Goal: Task Accomplishment & Management: Manage account settings

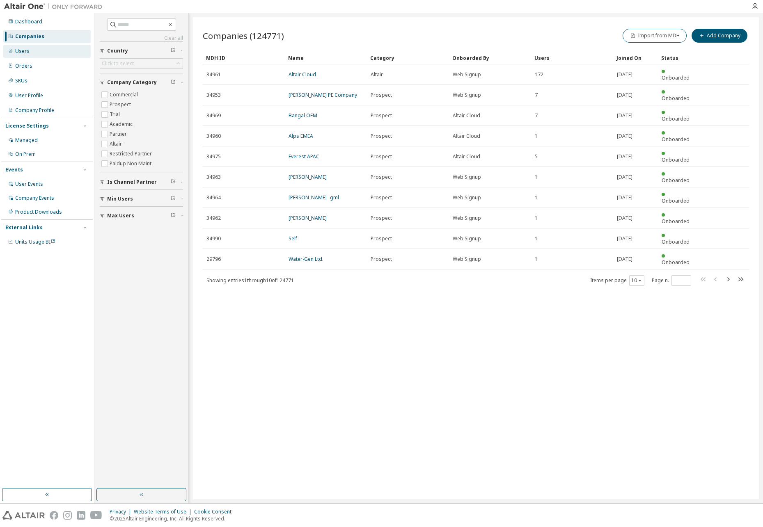
click at [25, 46] on div "Users" at bounding box center [46, 51] width 87 height 13
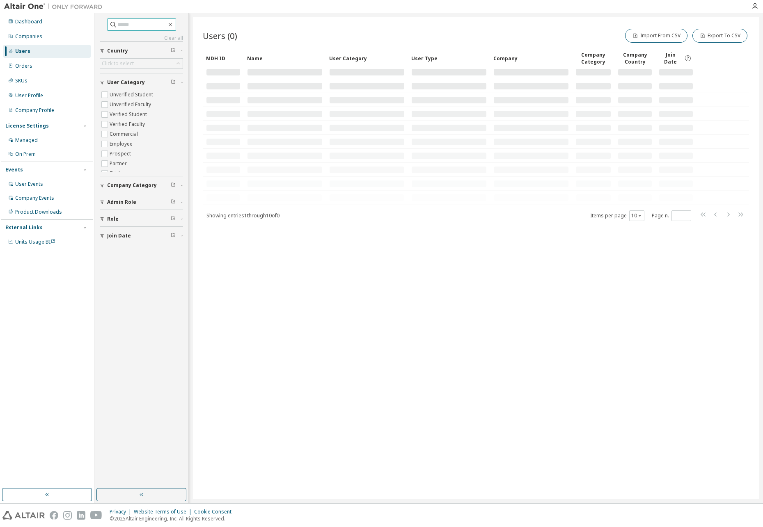
click at [128, 27] on input "text" at bounding box center [141, 25] width 49 height 8
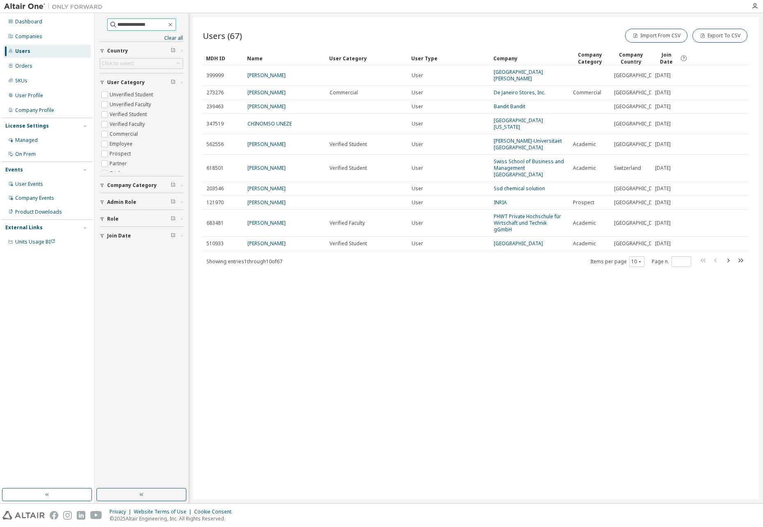
type input "**********"
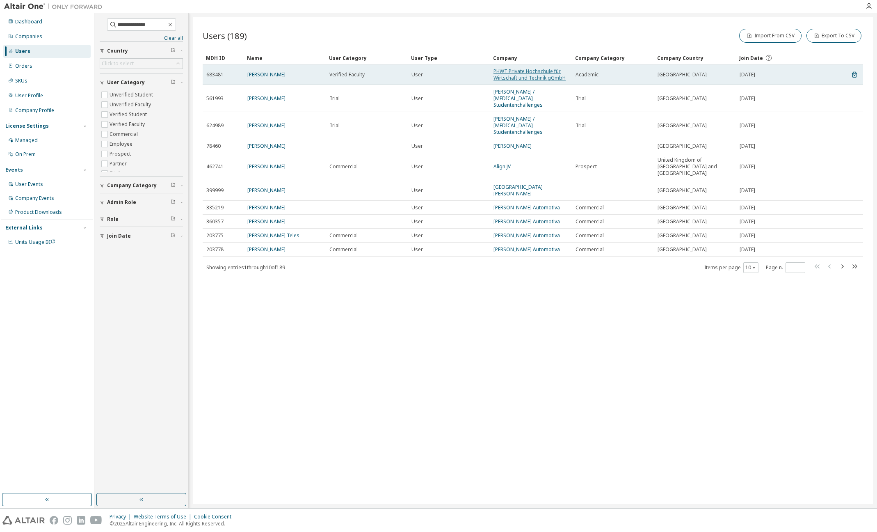
click at [508, 74] on link "PHWT Private Hochschule für Wirtschaft und Technik gGmbH" at bounding box center [530, 75] width 72 height 14
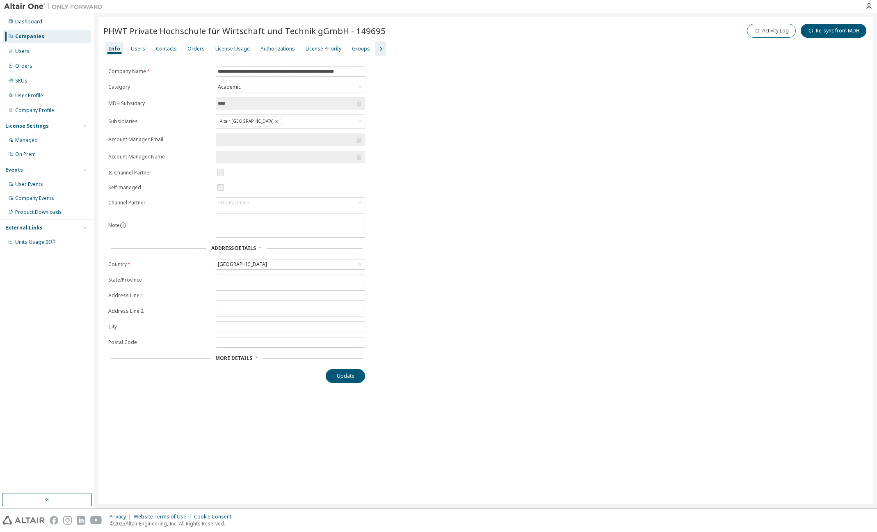
click at [714, 162] on div "**********" at bounding box center [485, 224] width 765 height 317
click at [380, 47] on icon "button" at bounding box center [381, 49] width 2 height 4
drag, startPoint x: 222, startPoint y: 71, endPoint x: 418, endPoint y: 73, distance: 196.1
click at [219, 48] on div "License Usage" at bounding box center [232, 49] width 34 height 7
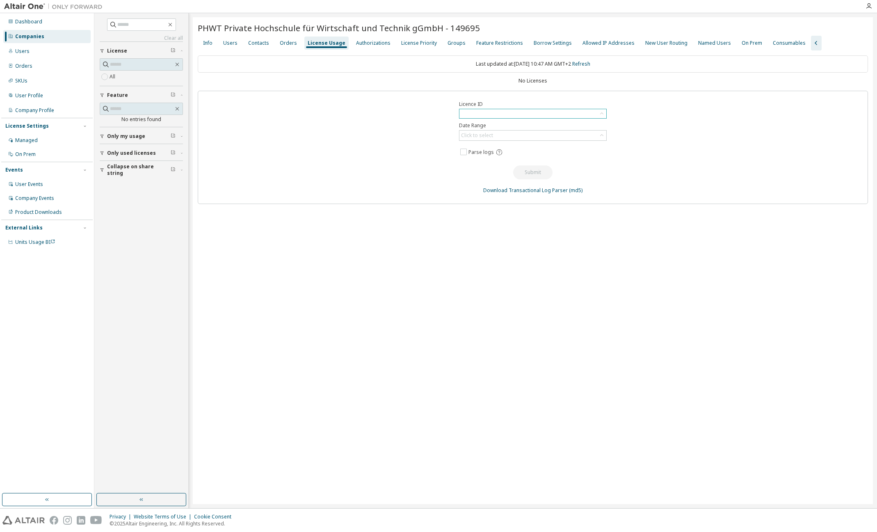
click at [519, 113] on div at bounding box center [533, 113] width 147 height 9
click at [519, 112] on div at bounding box center [533, 113] width 147 height 9
click at [43, 32] on div "Companies" at bounding box center [46, 36] width 87 height 13
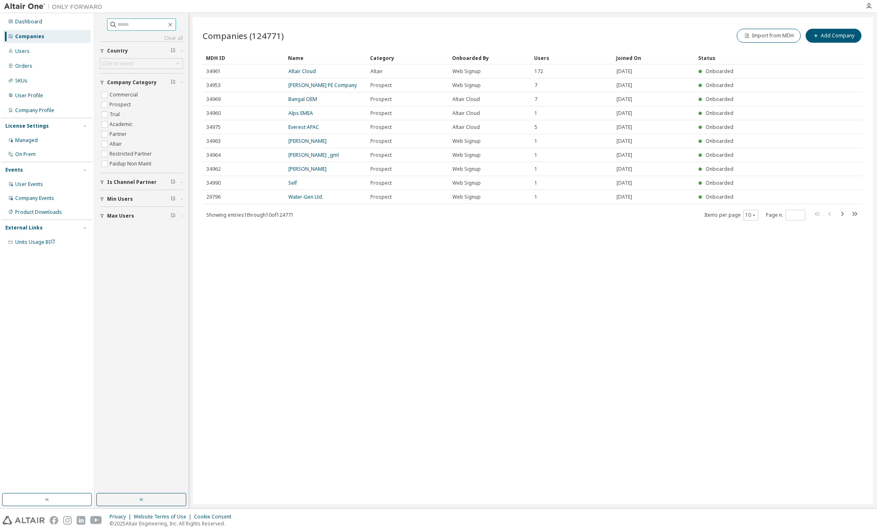
click at [126, 27] on input "text" at bounding box center [141, 25] width 49 height 8
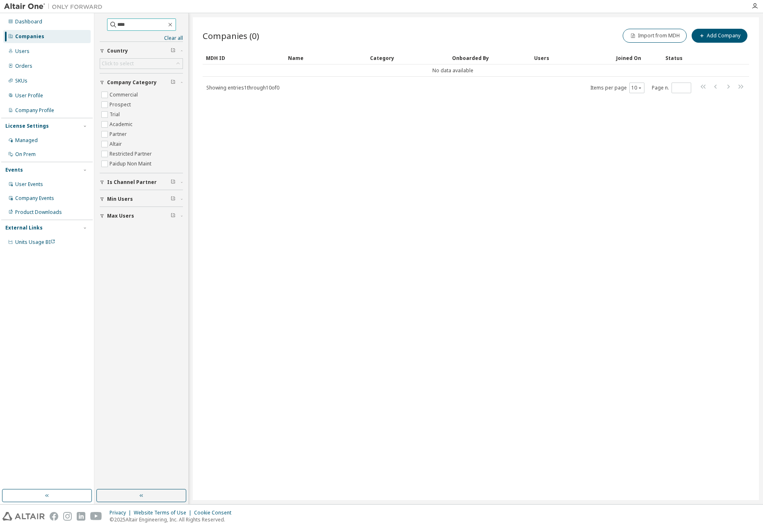
click at [130, 24] on input "****" at bounding box center [141, 25] width 49 height 8
type input "****"
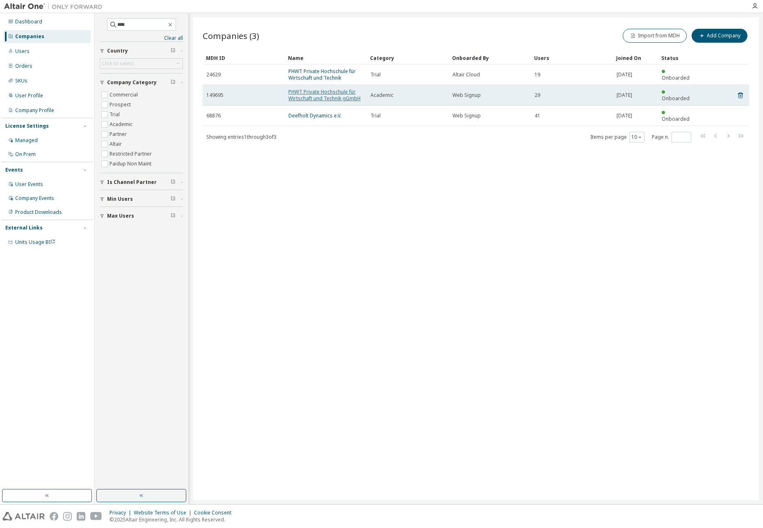
click at [321, 92] on link "PHWT Private Hochschule für Wirtschaft und Technik gGmbH" at bounding box center [324, 95] width 72 height 14
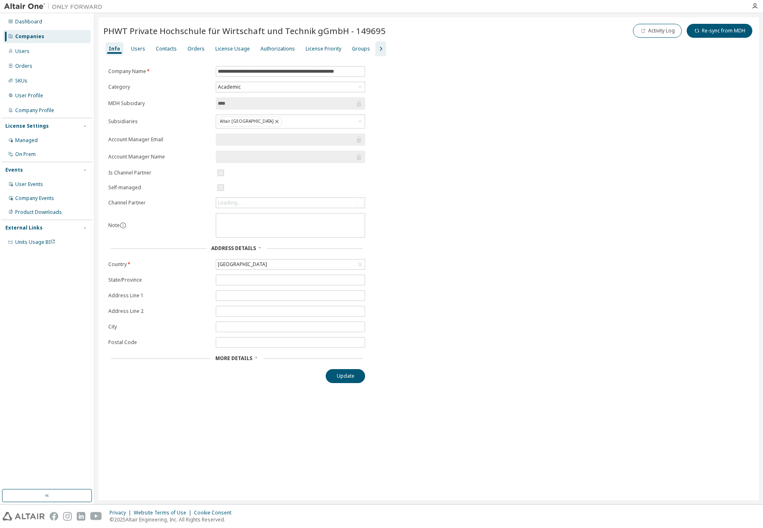
click at [375, 43] on button "button" at bounding box center [380, 48] width 11 height 15
click at [231, 48] on div "License Usage" at bounding box center [232, 49] width 34 height 7
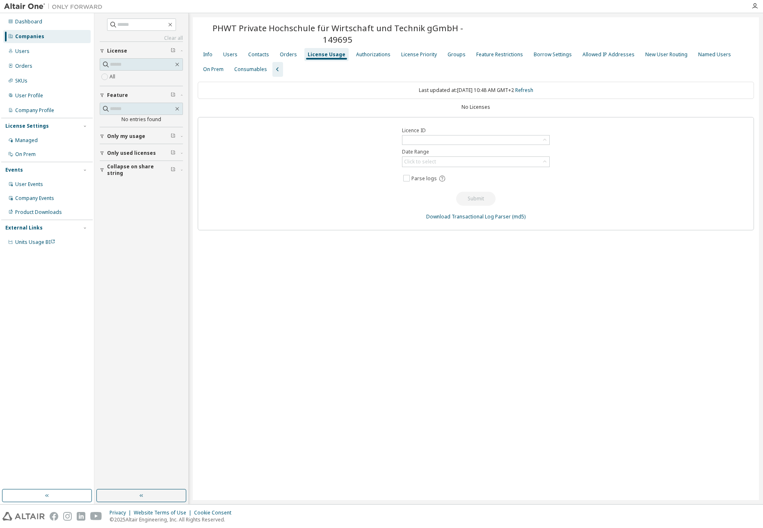
click at [471, 104] on div "No Licenses" at bounding box center [476, 107] width 556 height 7
click at [119, 27] on input "text" at bounding box center [141, 25] width 49 height 8
type input "****"
click at [451, 51] on div "Groups" at bounding box center [457, 54] width 18 height 7
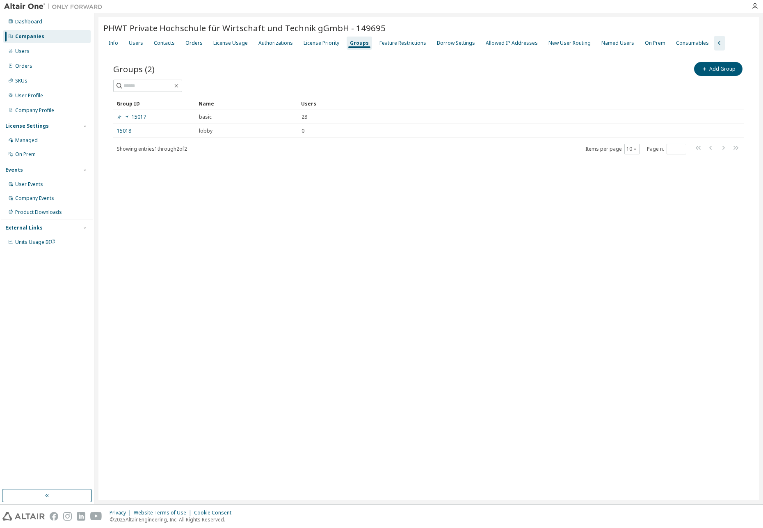
click at [27, 33] on div "Companies" at bounding box center [29, 36] width 29 height 7
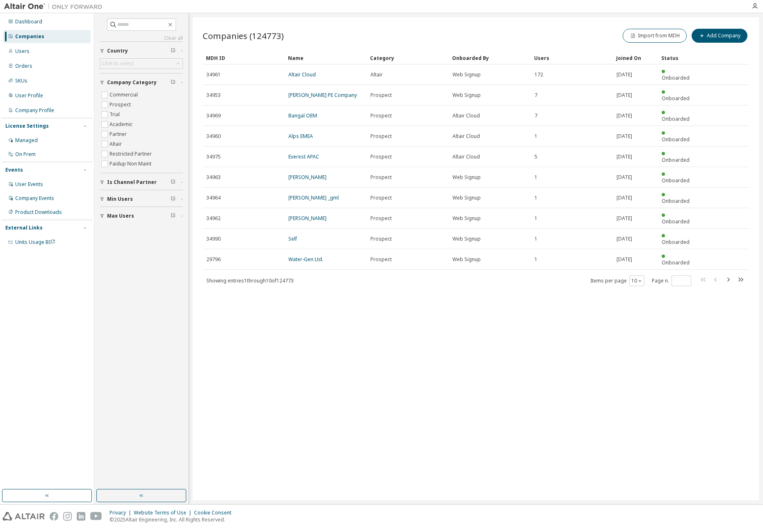
click at [31, 35] on div "Companies" at bounding box center [29, 36] width 29 height 7
click at [130, 27] on input "text" at bounding box center [141, 25] width 49 height 8
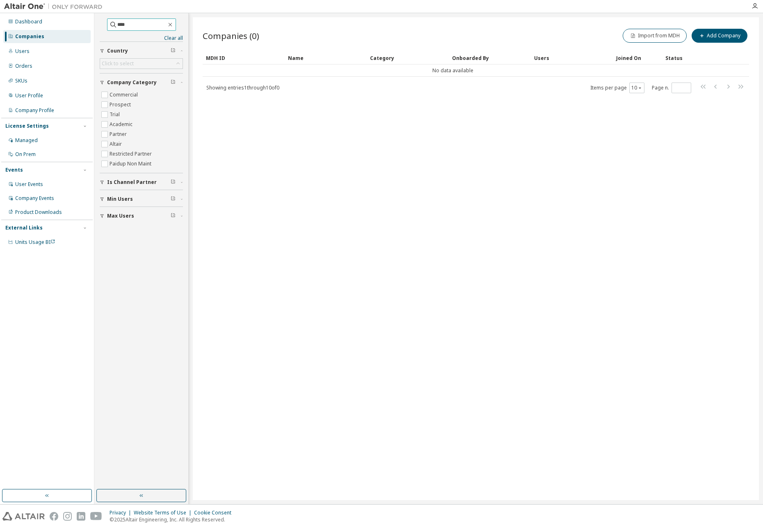
type input "****"
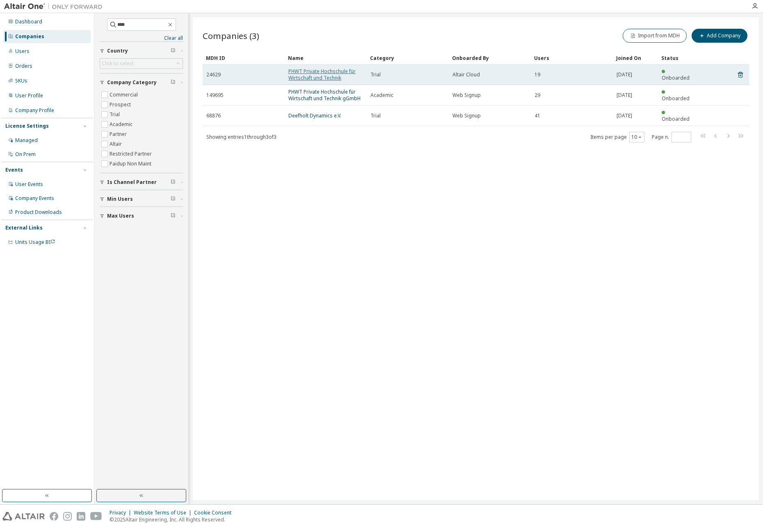
click at [315, 73] on link "PHWT Private Hochschule für Wirtschaft und Technik" at bounding box center [321, 75] width 67 height 14
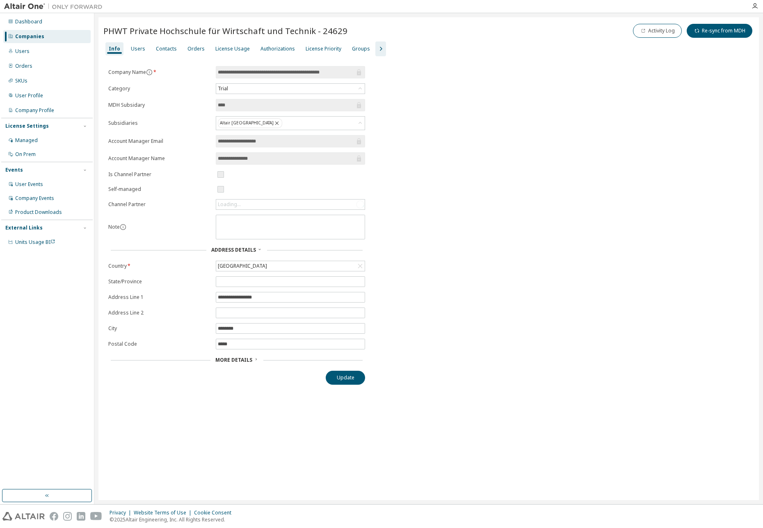
click at [376, 47] on icon "button" at bounding box center [381, 49] width 10 height 10
click at [231, 48] on div "License Usage" at bounding box center [232, 49] width 34 height 7
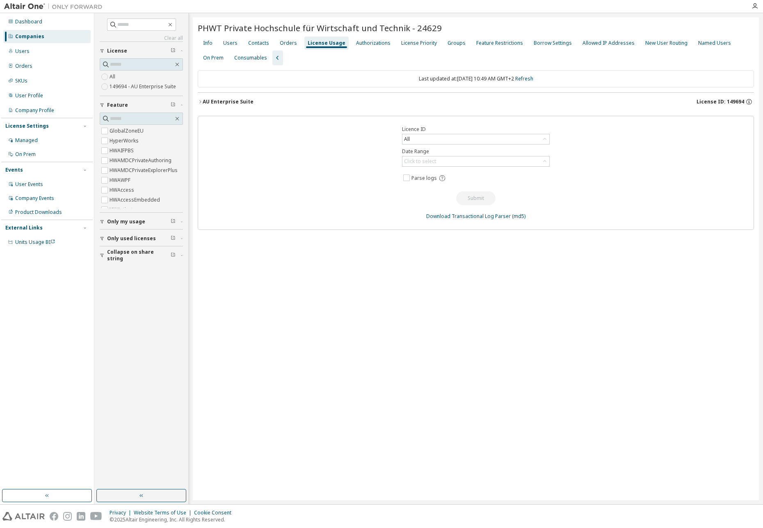
click at [729, 98] on span "License ID: 149694" at bounding box center [721, 101] width 48 height 7
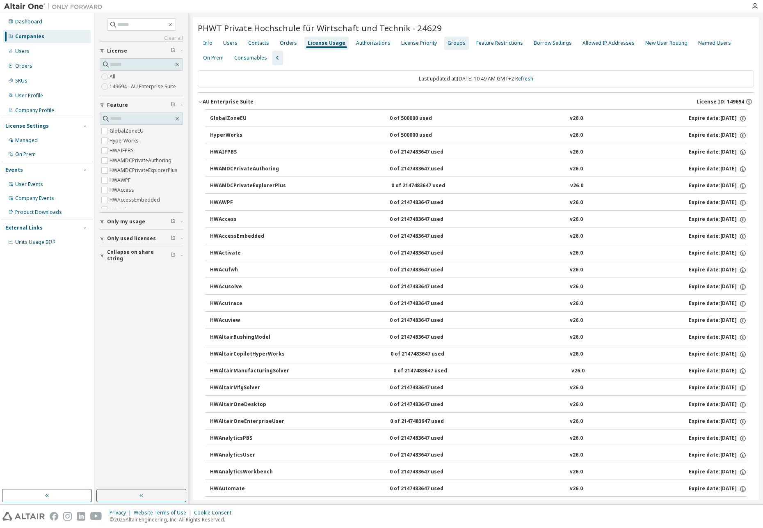
click at [452, 41] on div "Groups" at bounding box center [457, 43] width 18 height 7
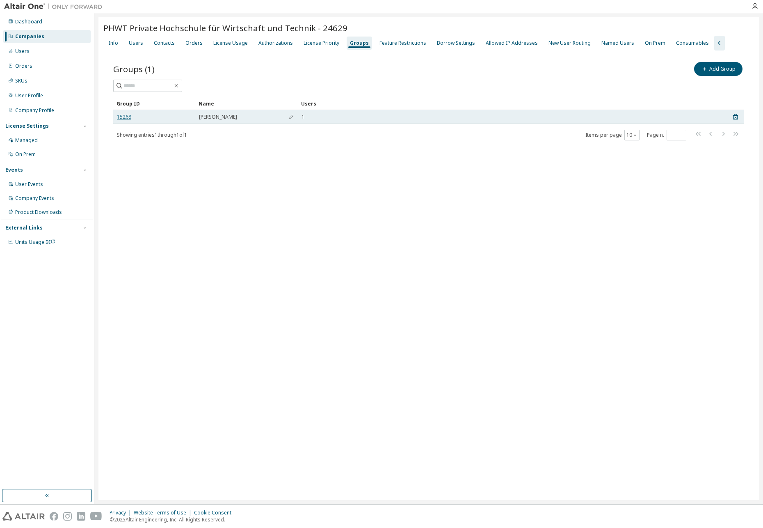
click at [122, 114] on link "15268" at bounding box center [124, 117] width 14 height 7
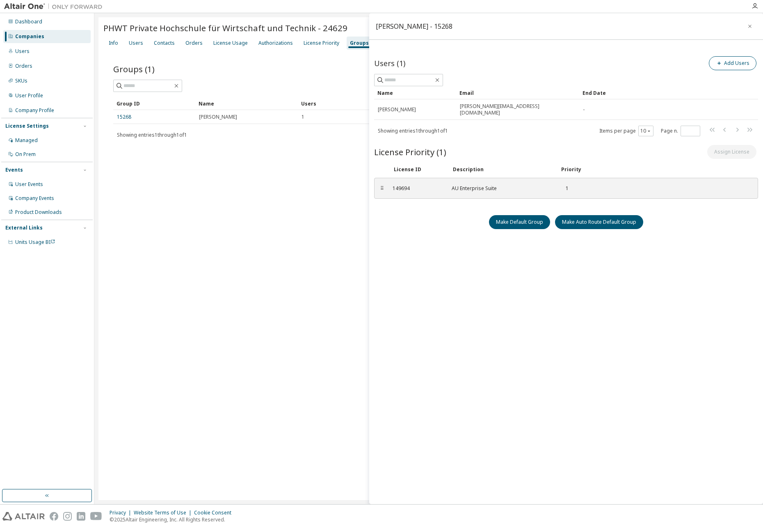
click at [724, 63] on button "Add Users" at bounding box center [733, 63] width 48 height 14
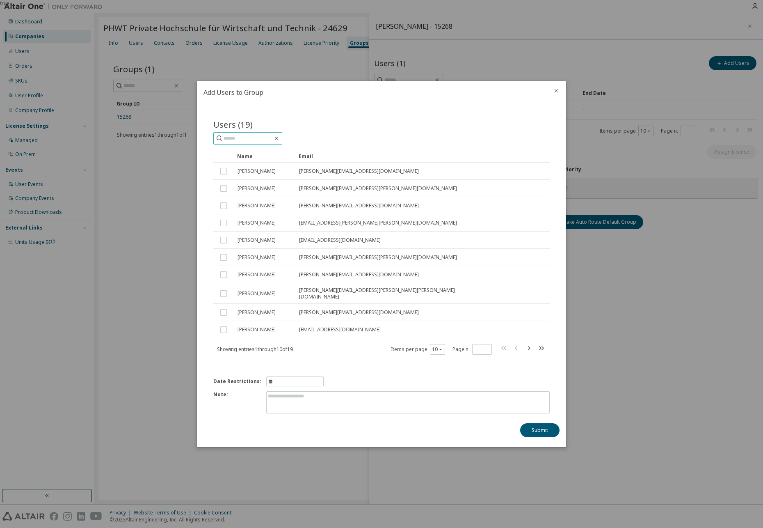
click at [265, 135] on span at bounding box center [247, 138] width 69 height 12
click at [265, 141] on input "text" at bounding box center [248, 138] width 49 height 8
type input "*******"
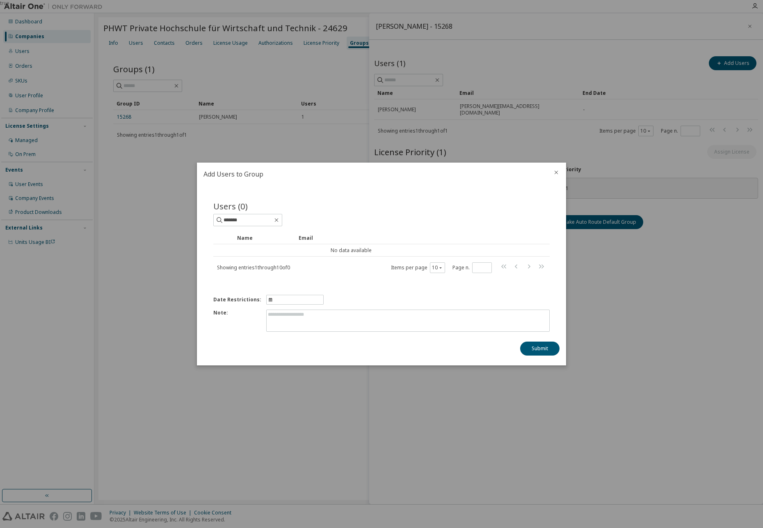
click at [558, 171] on icon "close" at bounding box center [556, 172] width 7 height 7
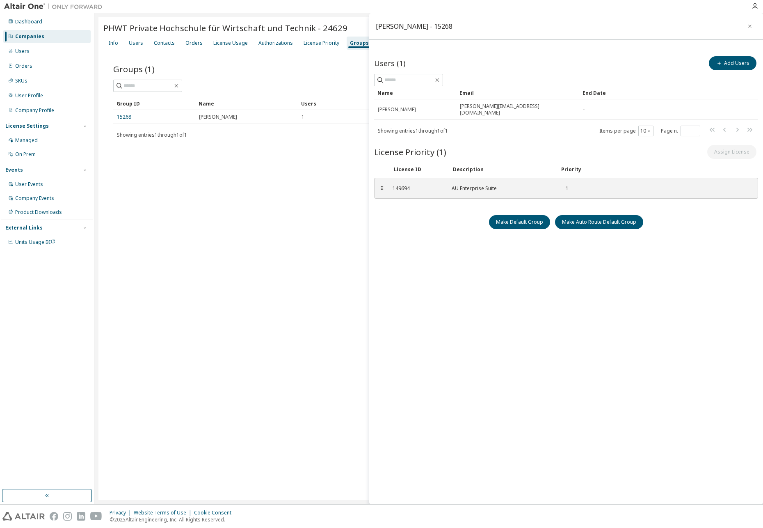
drag, startPoint x: 37, startPoint y: 47, endPoint x: 38, endPoint y: 42, distance: 5.1
click at [38, 45] on div "Users" at bounding box center [46, 51] width 87 height 13
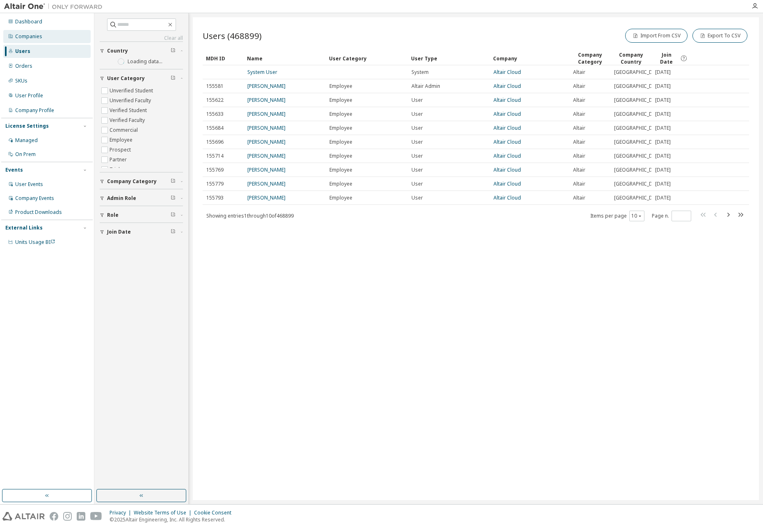
click at [37, 36] on div "Companies" at bounding box center [28, 36] width 27 height 7
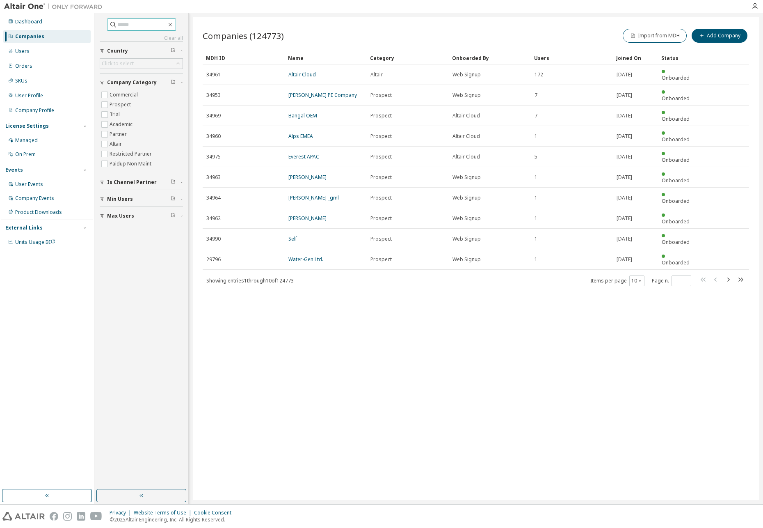
click at [117, 23] on input "text" at bounding box center [141, 25] width 49 height 8
type input "****"
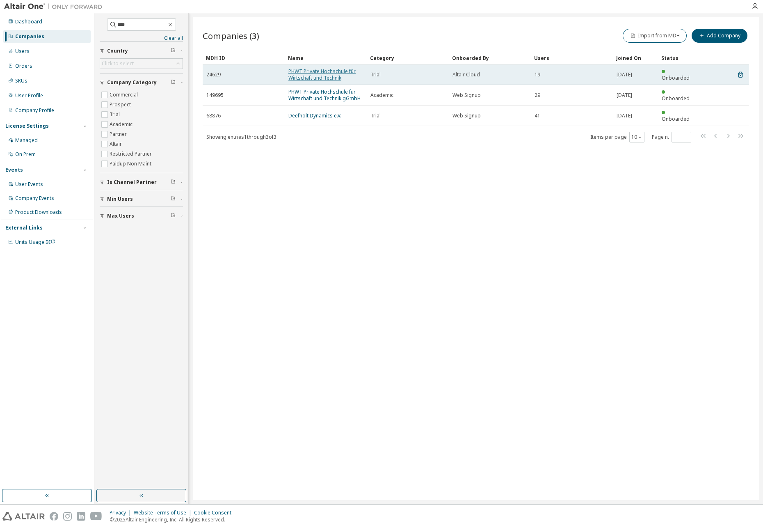
click at [316, 71] on link "PHWT Private Hochschule für Wirtschaft und Technik" at bounding box center [321, 75] width 67 height 14
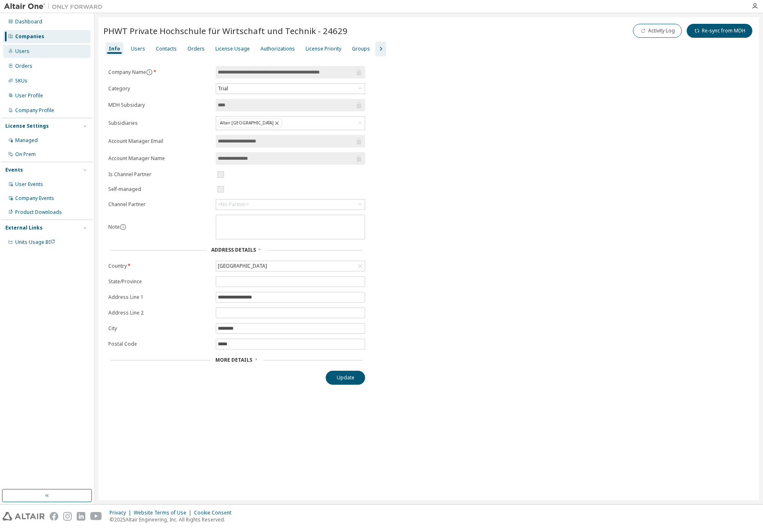
click at [11, 47] on div "Users" at bounding box center [46, 51] width 87 height 13
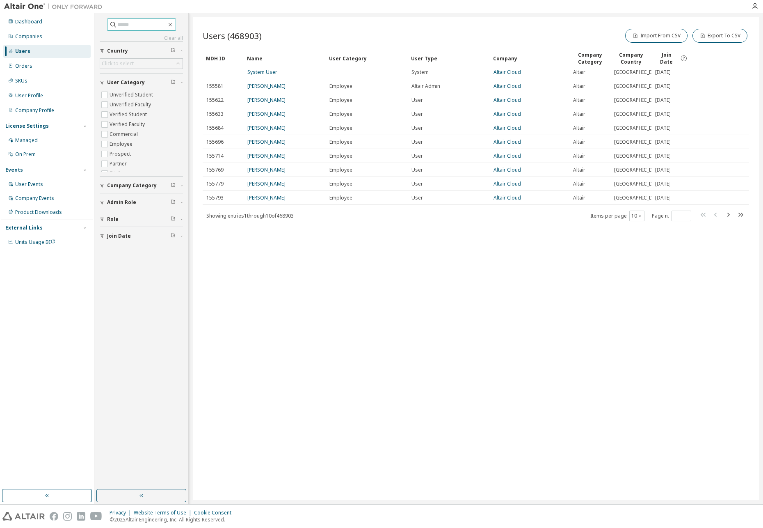
click at [137, 24] on input "text" at bounding box center [141, 25] width 49 height 8
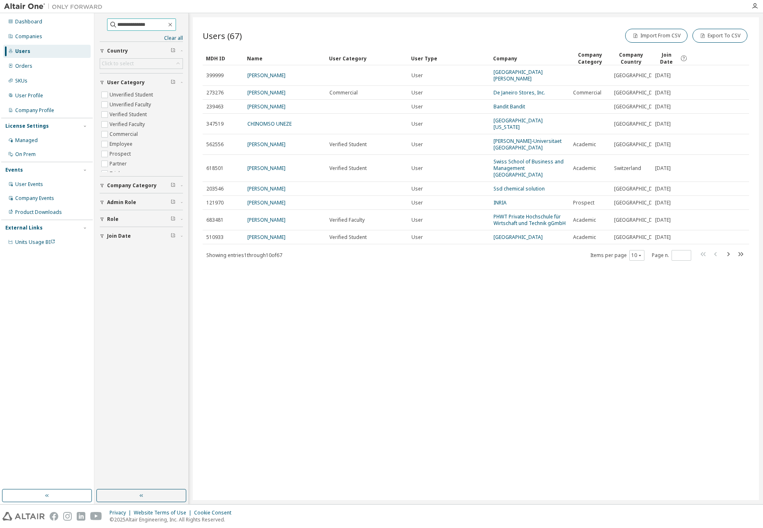
type input "**********"
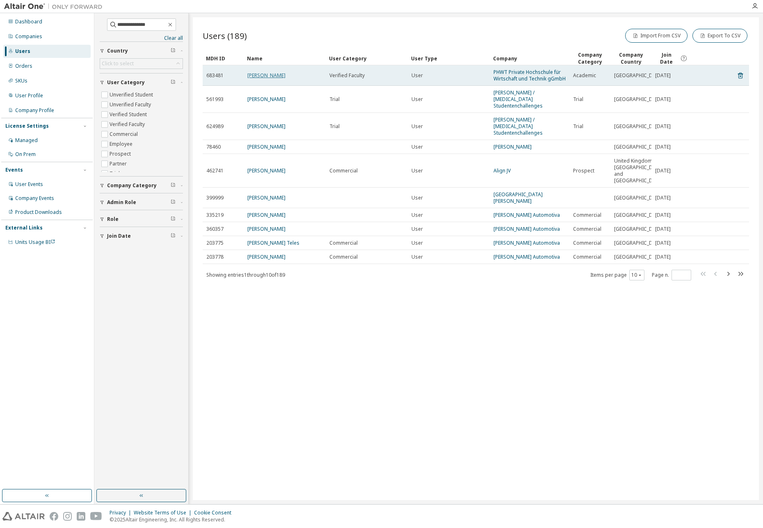
click at [261, 73] on link "[PERSON_NAME]" at bounding box center [266, 75] width 38 height 7
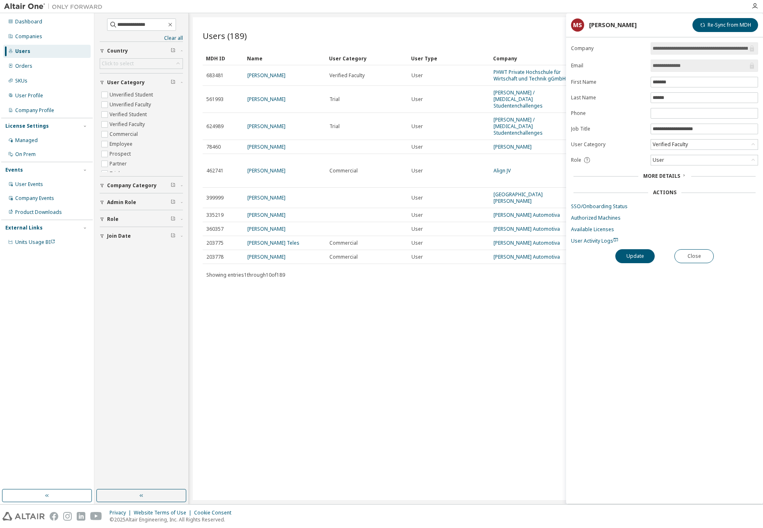
click at [359, 349] on div "Users (189) Import From CSV Export To CSV Clear Load Save Save As Field Operato…" at bounding box center [476, 258] width 566 height 482
click at [478, 19] on div "Users (189) Import From CSV Export To CSV Clear Load Save Save As Field Operato…" at bounding box center [476, 258] width 566 height 482
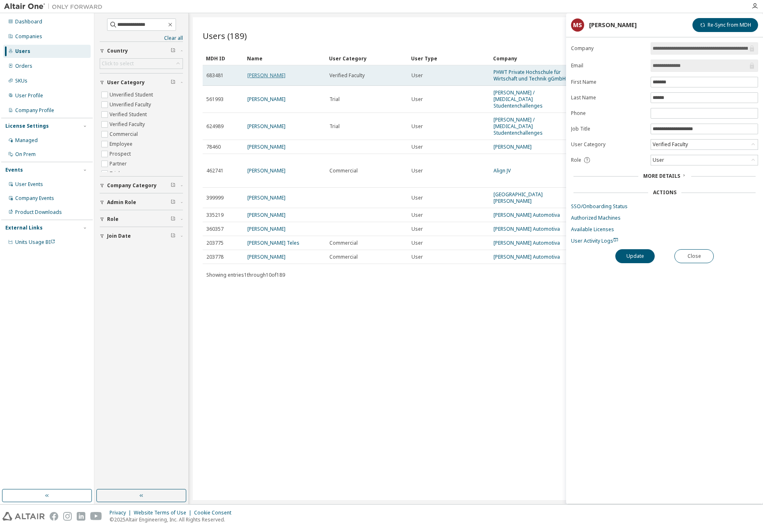
click at [268, 75] on link "[PERSON_NAME]" at bounding box center [266, 75] width 38 height 7
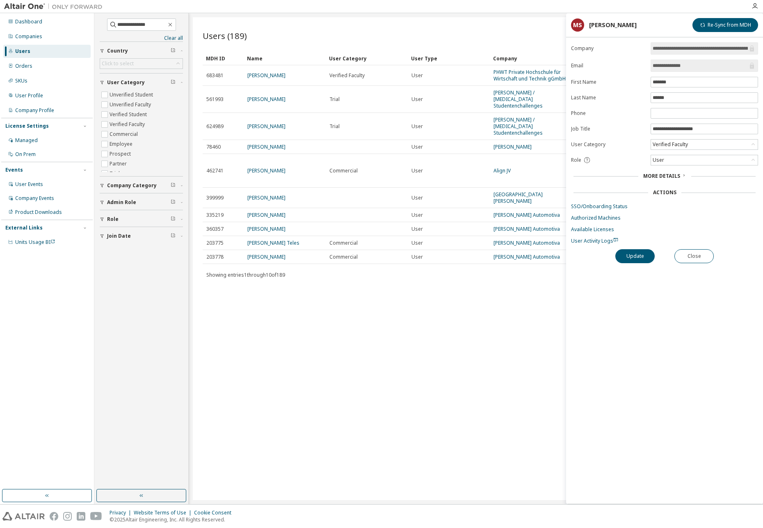
click at [661, 176] on span "More Details" at bounding box center [661, 175] width 37 height 7
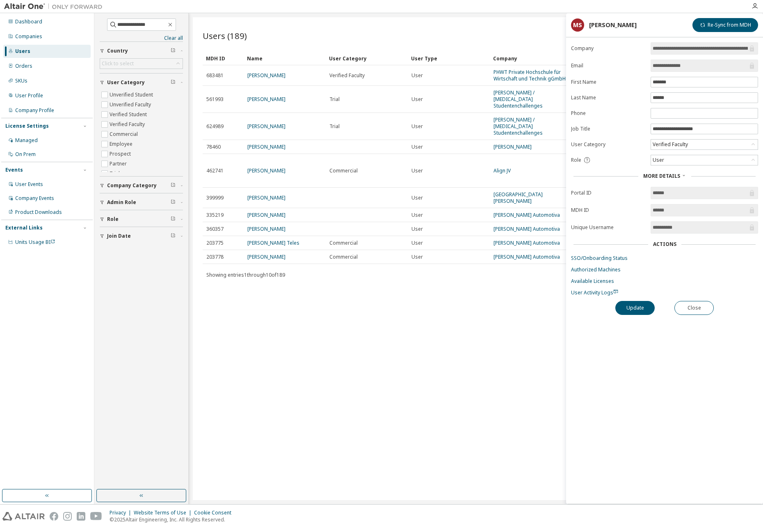
click at [486, 320] on div "Users (189) Import From CSV Export To CSV Clear Load Save Save As Field Operato…" at bounding box center [476, 258] width 566 height 482
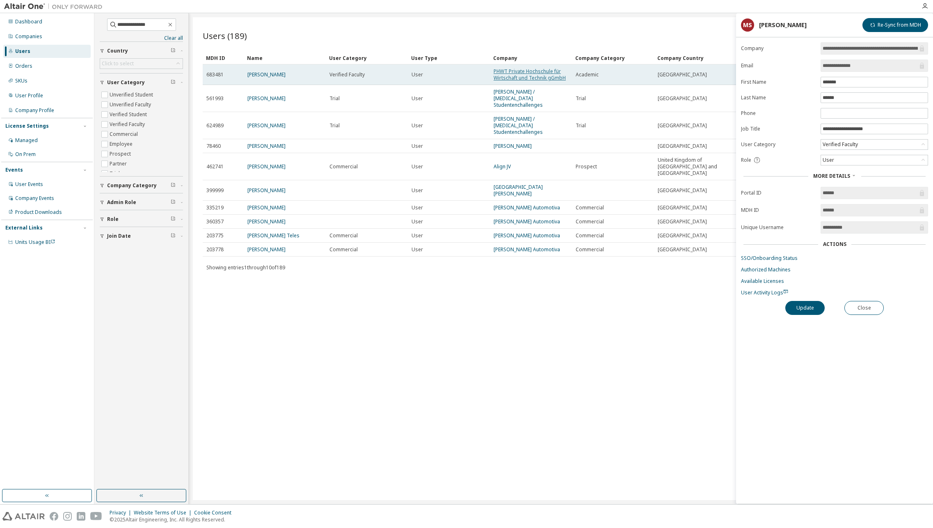
click at [535, 72] on link "PHWT Private Hochschule für Wirtschaft und Technik gGmbH" at bounding box center [530, 75] width 72 height 14
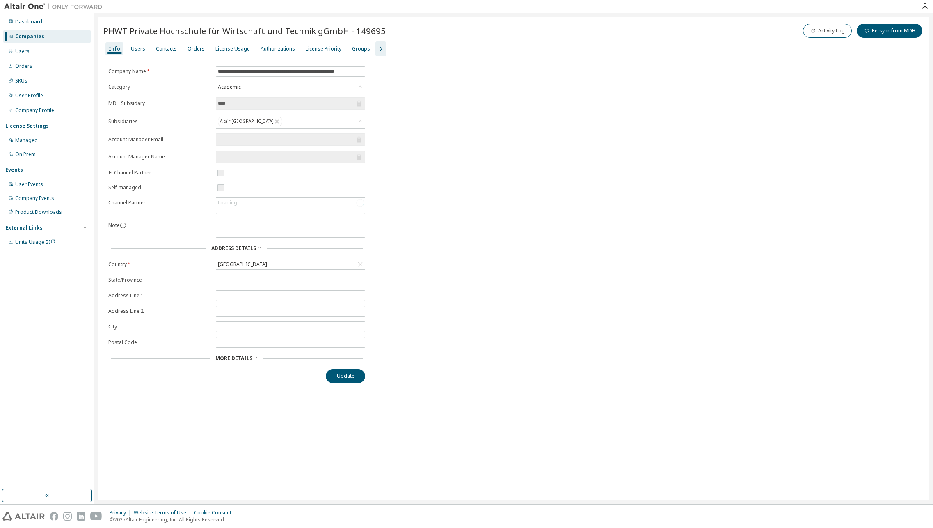
click at [376, 46] on icon "button" at bounding box center [381, 49] width 10 height 10
click at [224, 49] on div "License Usage" at bounding box center [232, 49] width 34 height 7
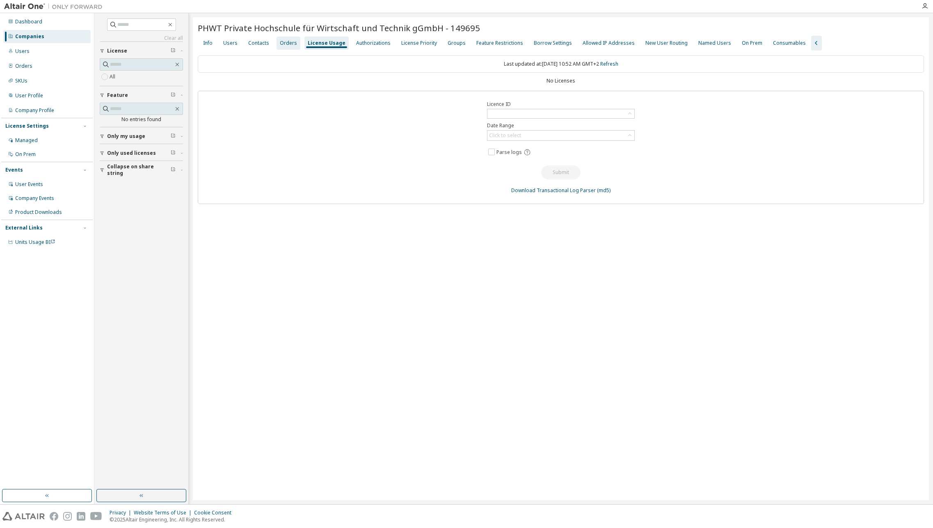
click at [284, 44] on div "Orders" at bounding box center [288, 43] width 17 height 7
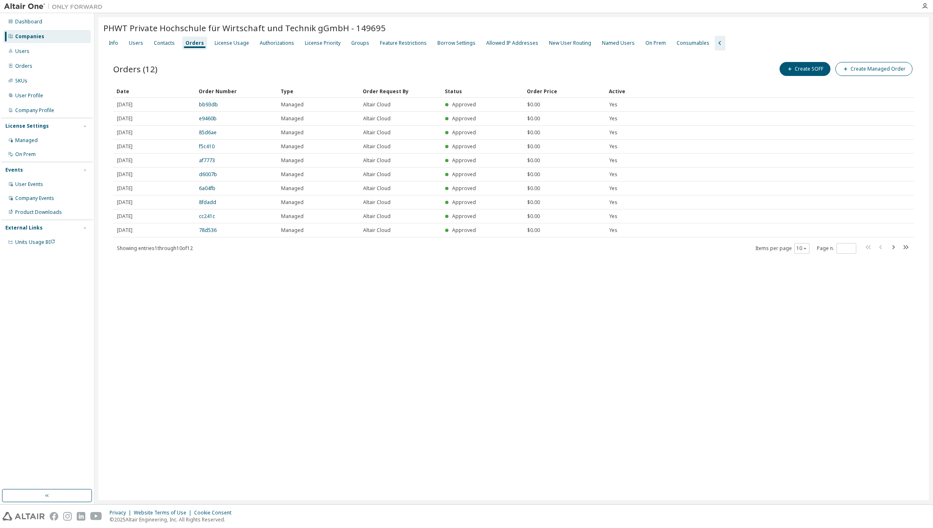
click at [762, 69] on button "Create Managed Order" at bounding box center [873, 69] width 77 height 14
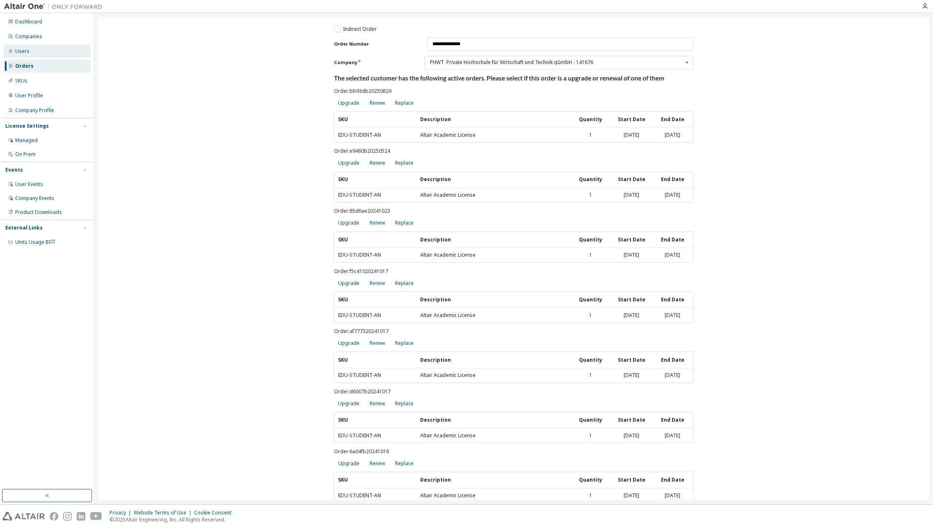
click at [29, 46] on div "Users" at bounding box center [46, 51] width 87 height 13
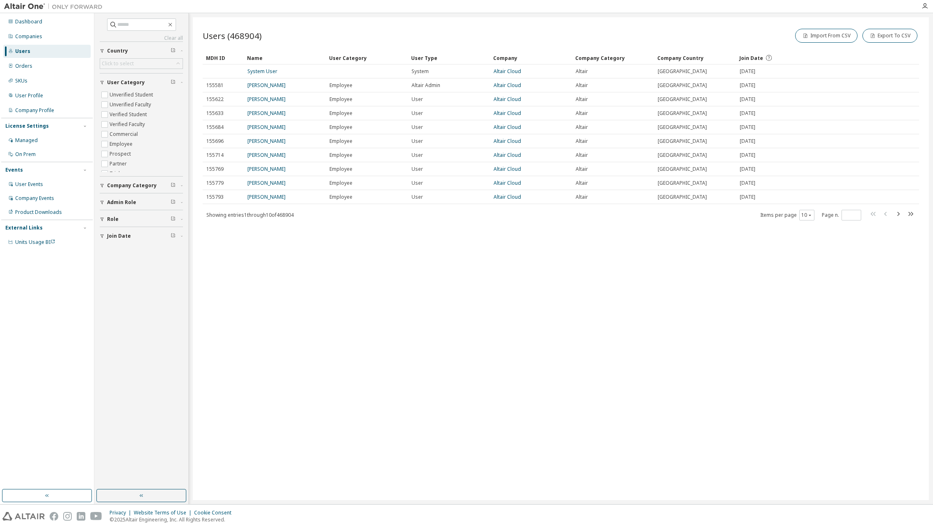
click at [731, 407] on div "Users (468904) Import From CSV Export To CSV Clear Load Save Save As Field Oper…" at bounding box center [561, 258] width 736 height 482
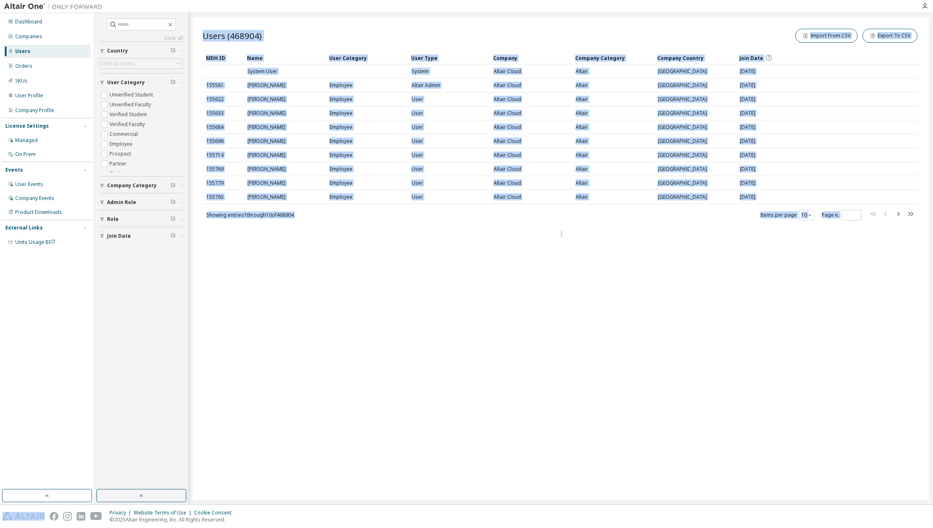
click at [731, 407] on div "Users (468904) Import From CSV Export To CSV Clear Load Save Save As Field Oper…" at bounding box center [561, 258] width 736 height 482
click at [589, 376] on div "Users (468904) Import From CSV Export To CSV Clear Load Save Save As Field Oper…" at bounding box center [561, 258] width 736 height 482
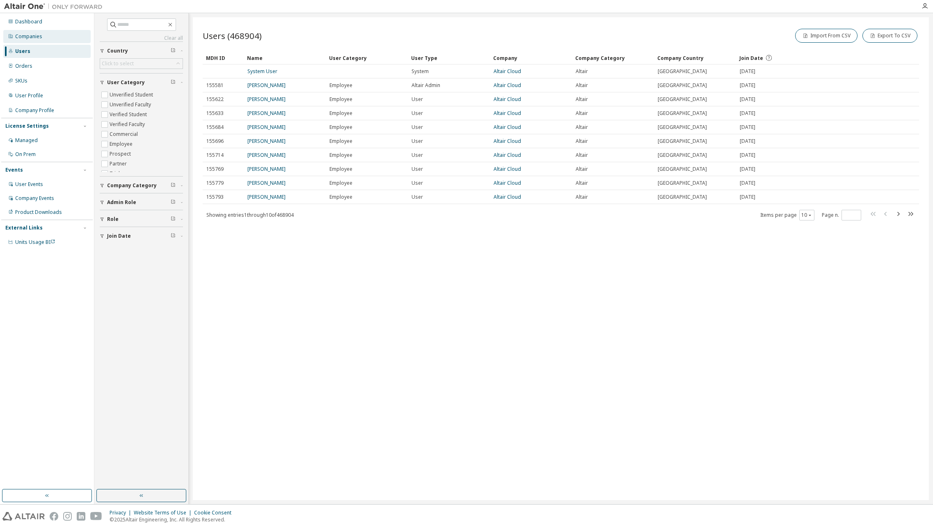
click at [39, 37] on div "Companies" at bounding box center [28, 36] width 27 height 7
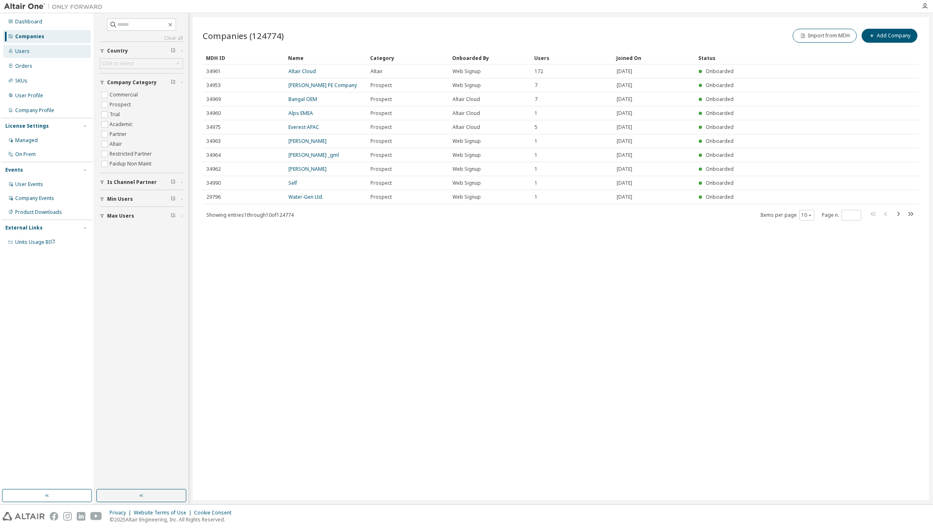
click at [48, 50] on div "Users" at bounding box center [46, 51] width 87 height 13
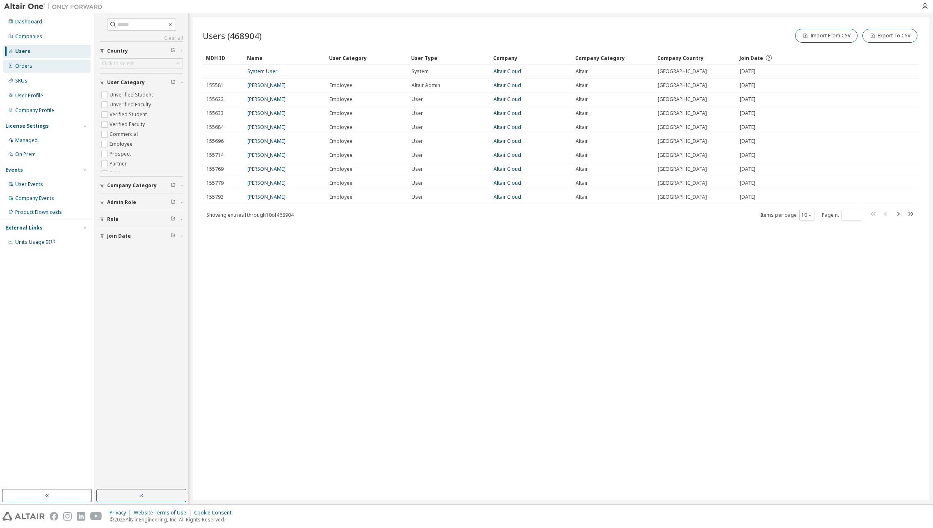
click at [48, 69] on div "Orders" at bounding box center [46, 65] width 87 height 13
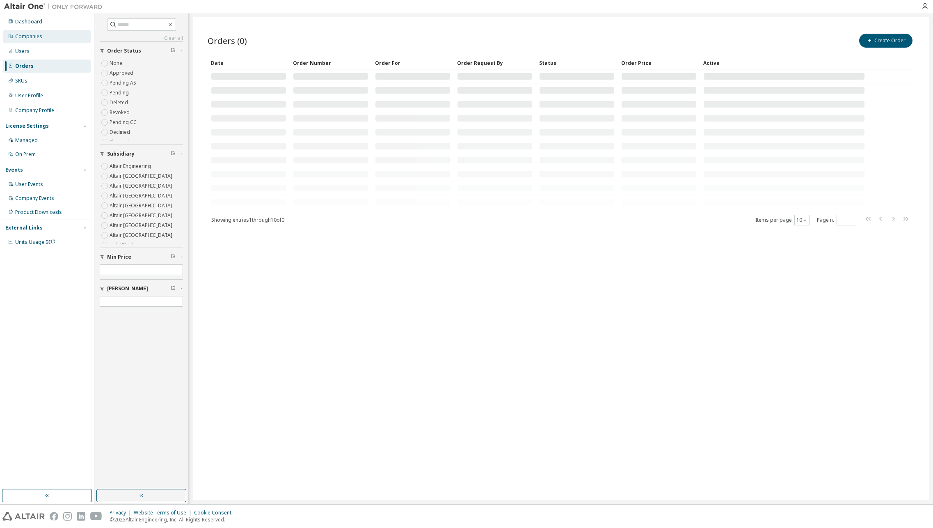
click at [34, 31] on div "Companies" at bounding box center [46, 36] width 87 height 13
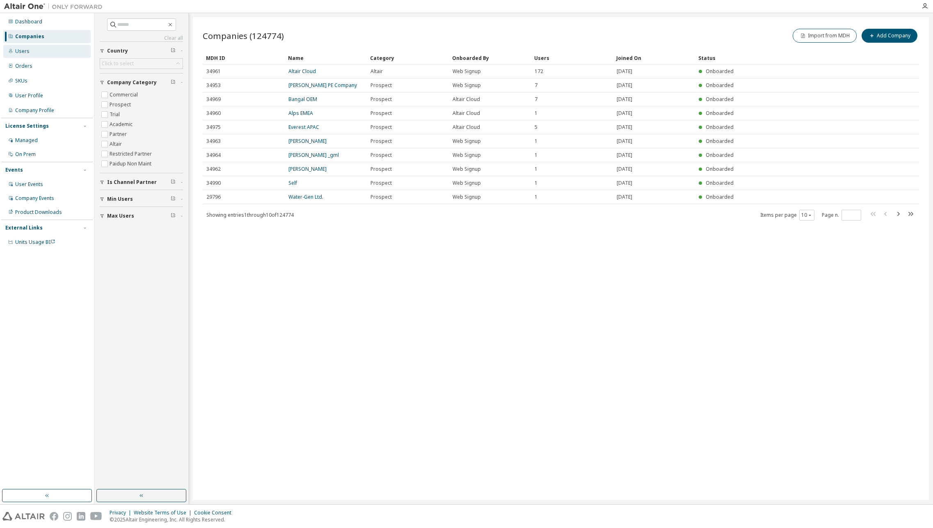
click at [26, 52] on div "Users" at bounding box center [22, 51] width 14 height 7
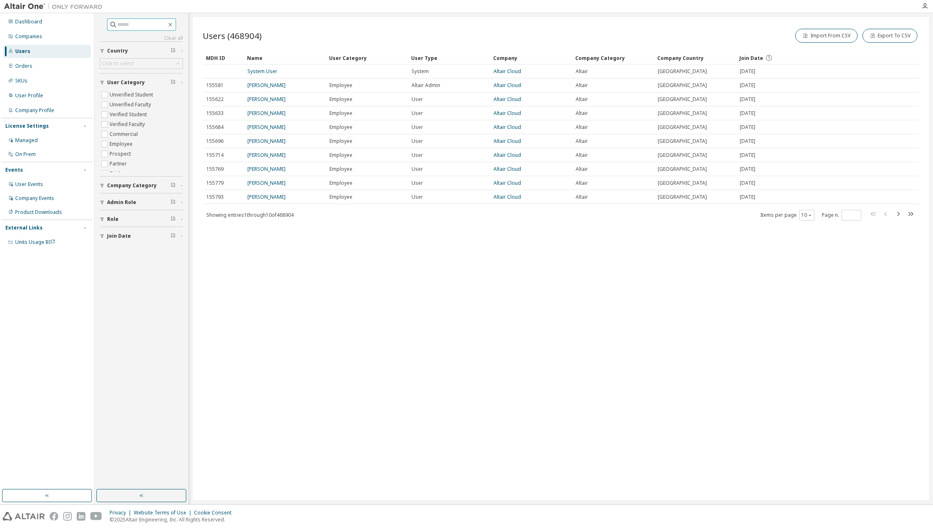
click at [153, 26] on input "text" at bounding box center [141, 25] width 49 height 8
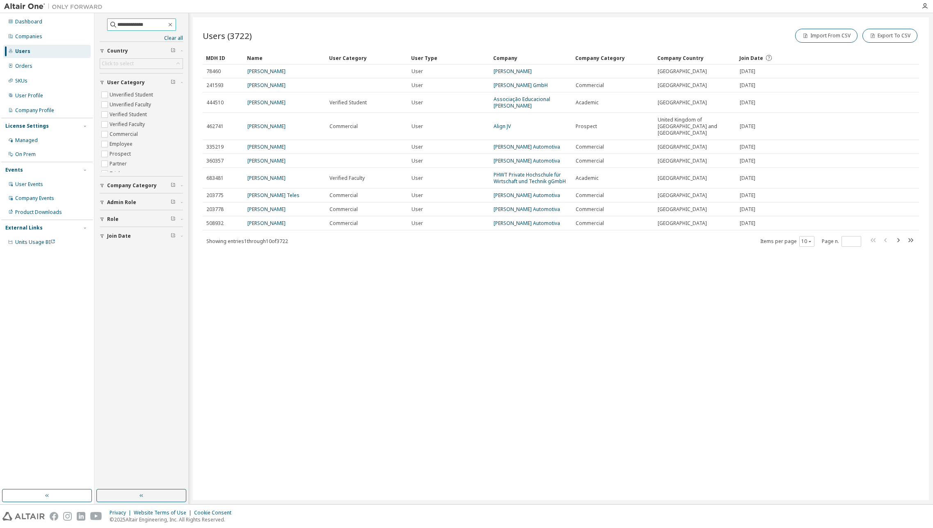
click at [126, 25] on input "**********" at bounding box center [141, 25] width 49 height 8
type input "**********"
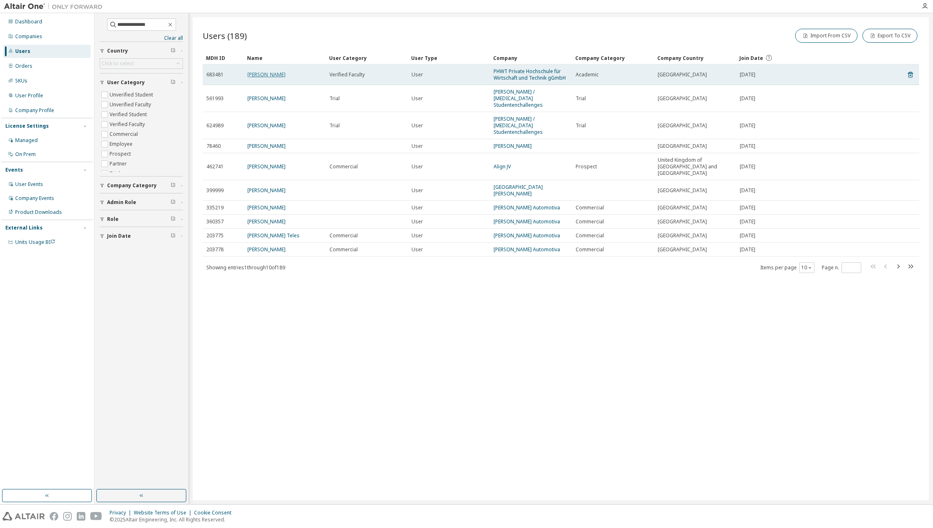
click at [264, 74] on link "[PERSON_NAME]" at bounding box center [266, 74] width 38 height 7
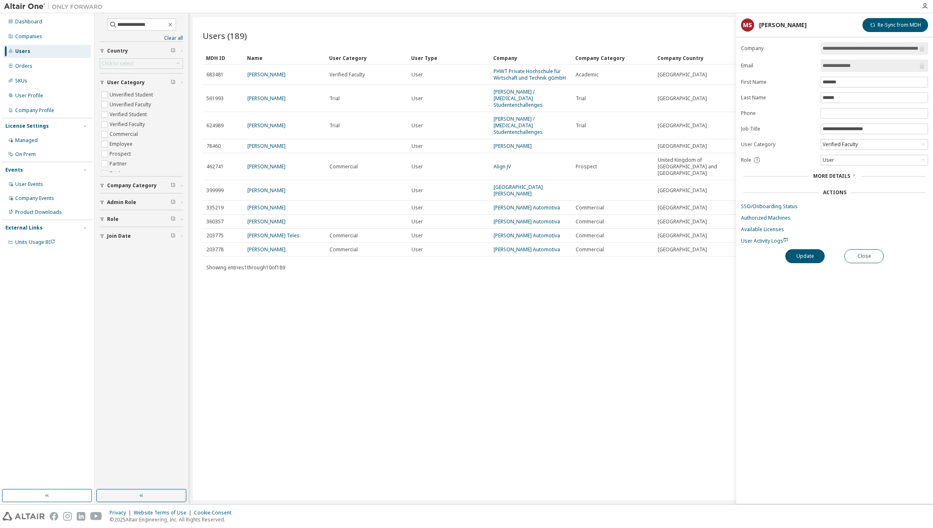
click at [762, 177] on span "More Details" at bounding box center [831, 175] width 37 height 7
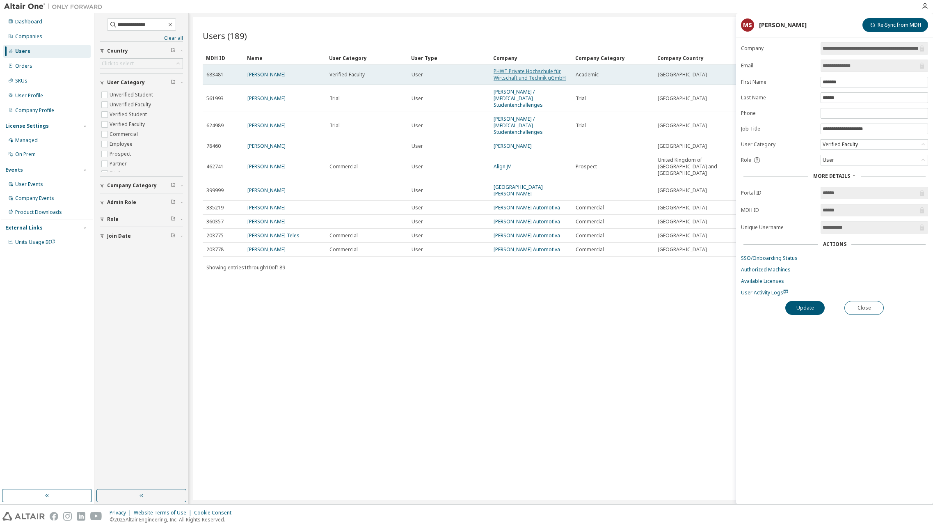
click at [536, 70] on link "PHWT Private Hochschule für Wirtschaft und Technik gGmbH" at bounding box center [530, 75] width 72 height 14
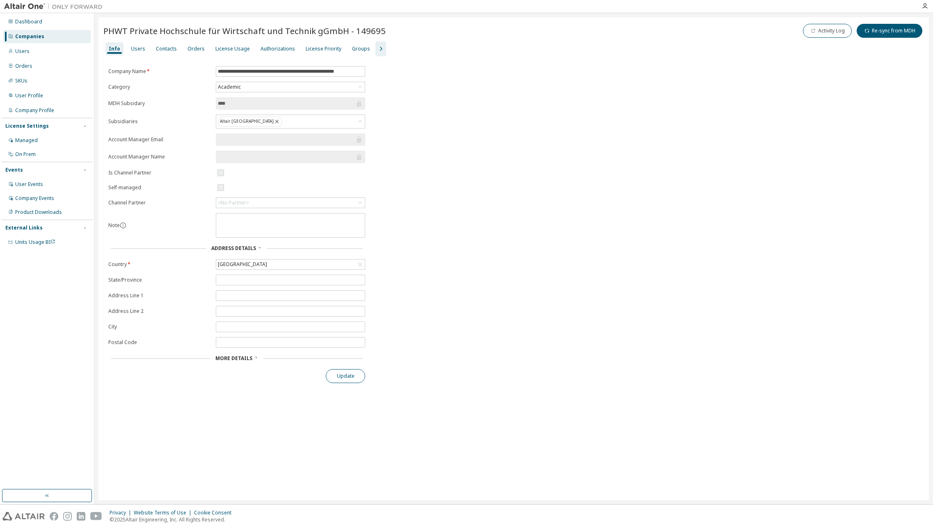
click at [344, 375] on button "Update" at bounding box center [345, 376] width 39 height 14
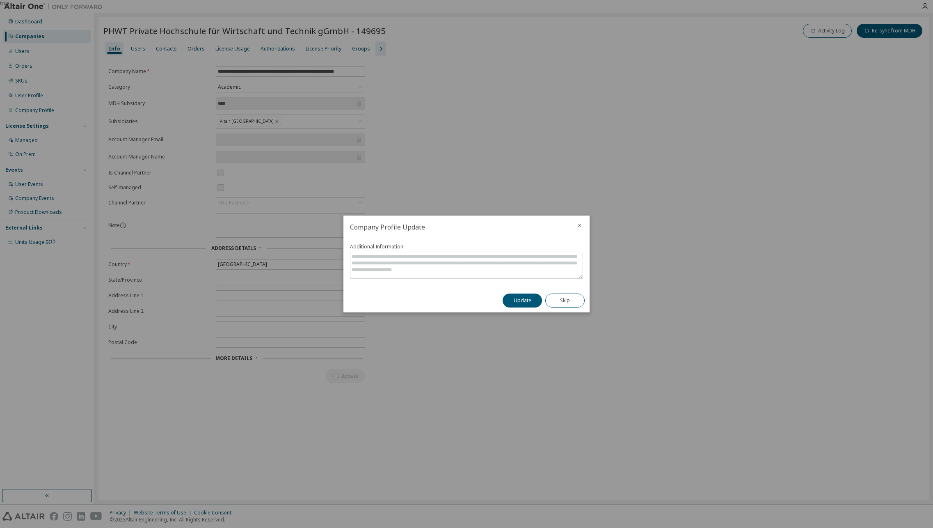
click at [579, 223] on icon "close" at bounding box center [579, 225] width 7 height 7
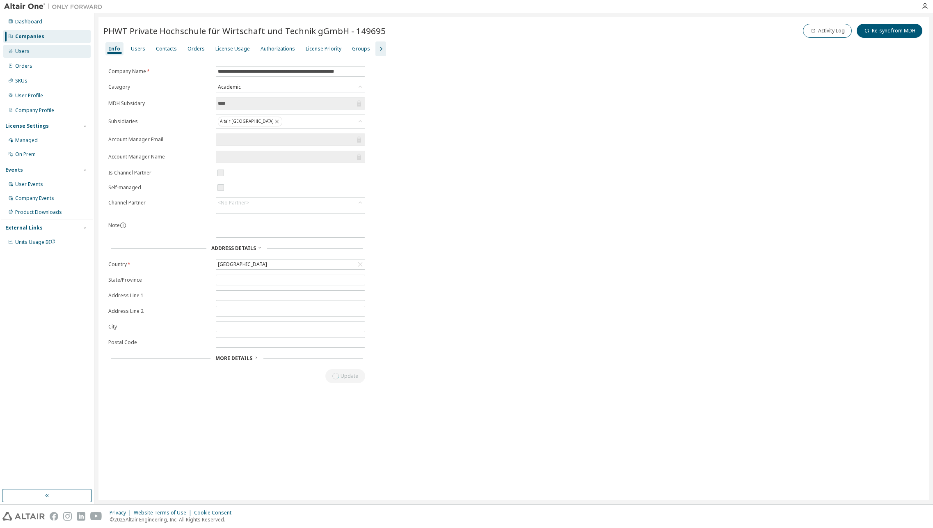
click at [29, 48] on div "Users" at bounding box center [46, 51] width 87 height 13
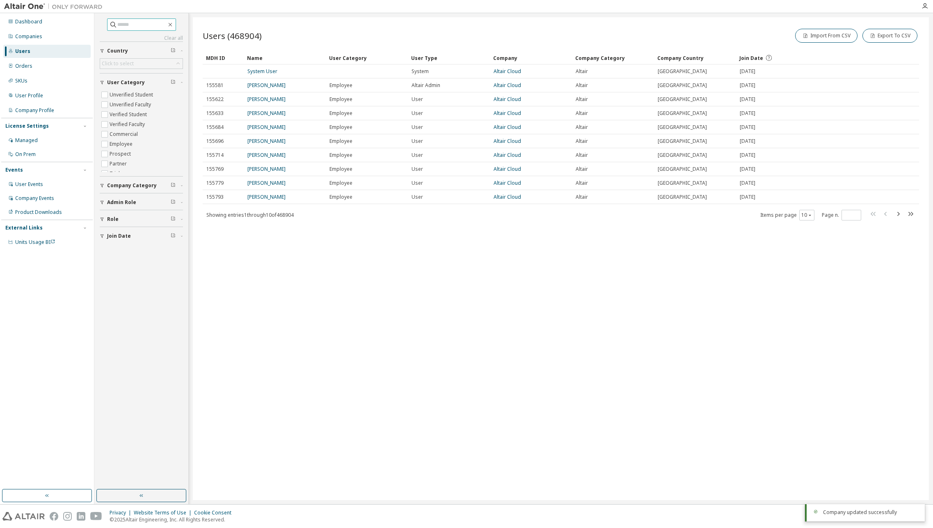
click at [126, 27] on input "text" at bounding box center [141, 25] width 49 height 8
type input "**********"
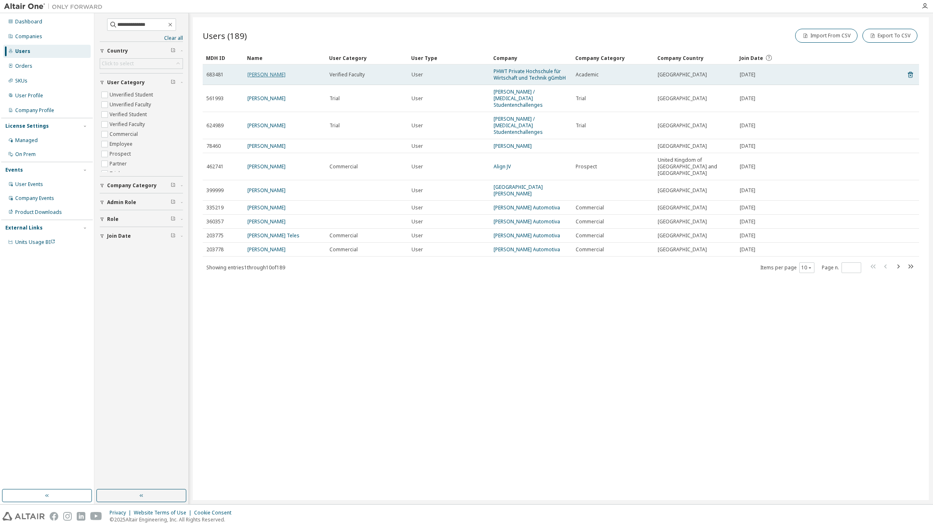
click at [268, 75] on link "[PERSON_NAME]" at bounding box center [266, 74] width 38 height 7
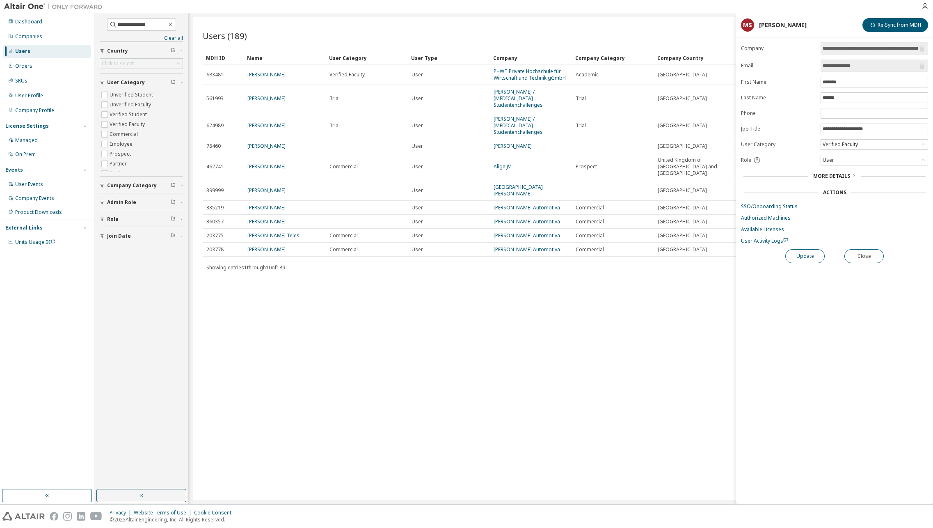
click at [762, 258] on button "Update" at bounding box center [804, 256] width 39 height 14
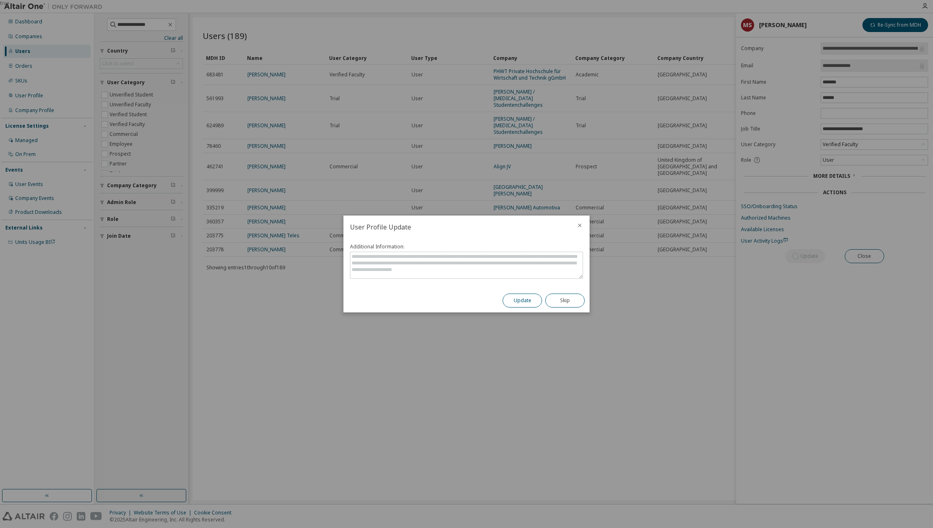
click at [525, 300] on button "Update" at bounding box center [522, 300] width 39 height 14
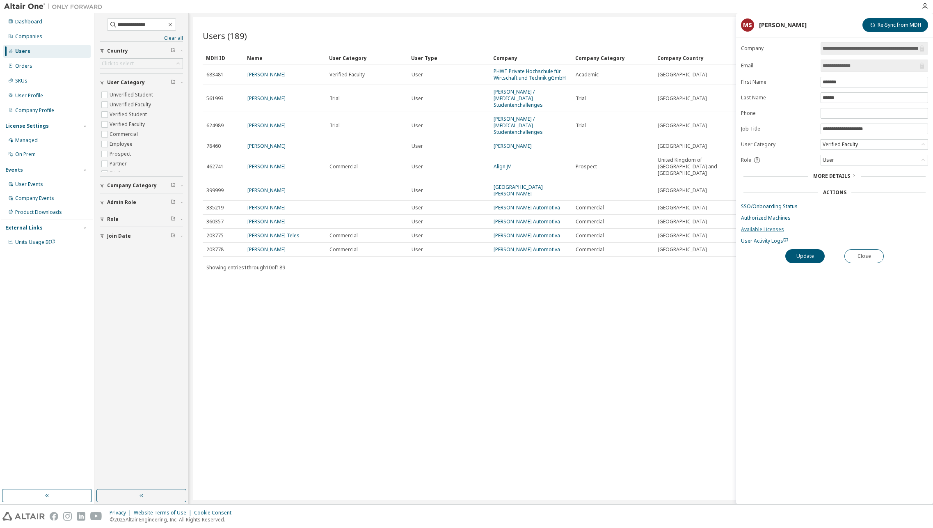
click at [762, 231] on link "Available Licenses" at bounding box center [834, 229] width 187 height 7
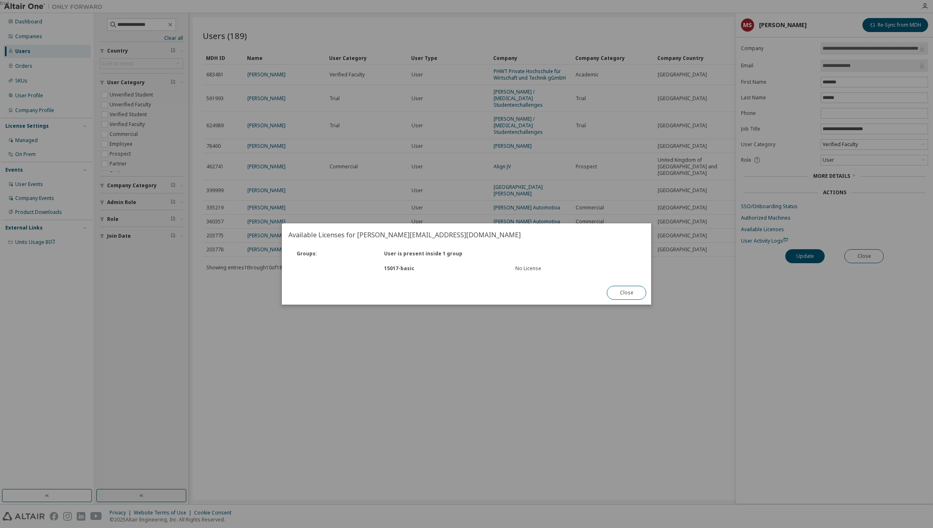
click at [431, 268] on div "15017 - basic" at bounding box center [444, 268] width 131 height 7
click at [632, 289] on button "Close" at bounding box center [626, 293] width 39 height 14
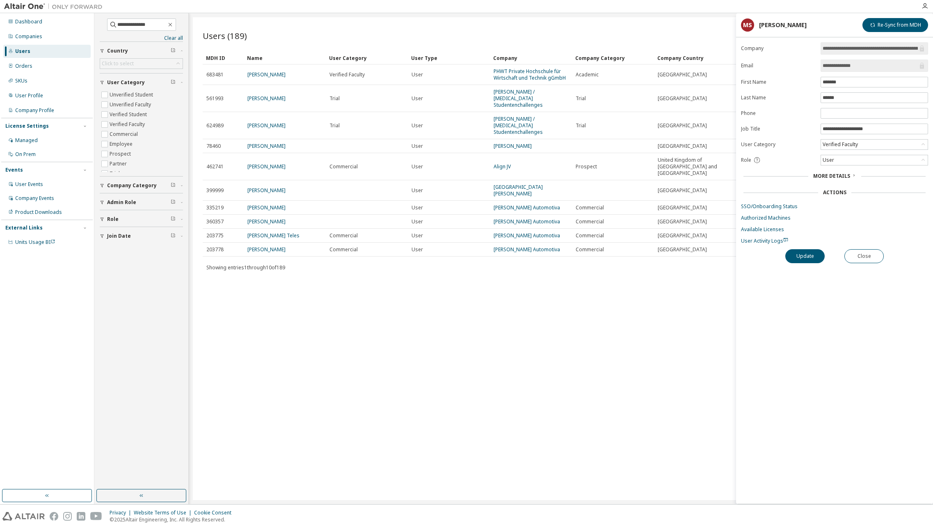
click at [762, 176] on span "More Details" at bounding box center [831, 175] width 37 height 7
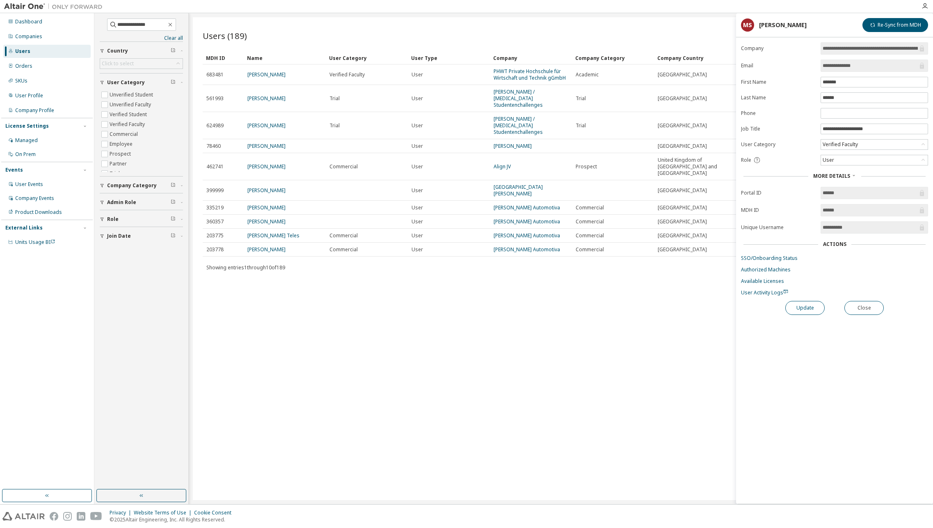
click at [762, 305] on button "Update" at bounding box center [804, 308] width 39 height 14
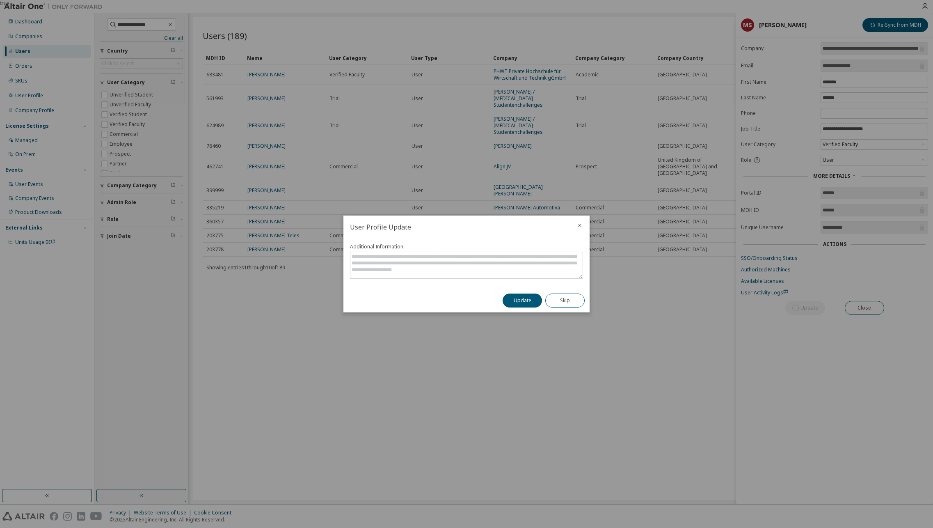
click at [581, 224] on icon "close" at bounding box center [580, 226] width 4 height 4
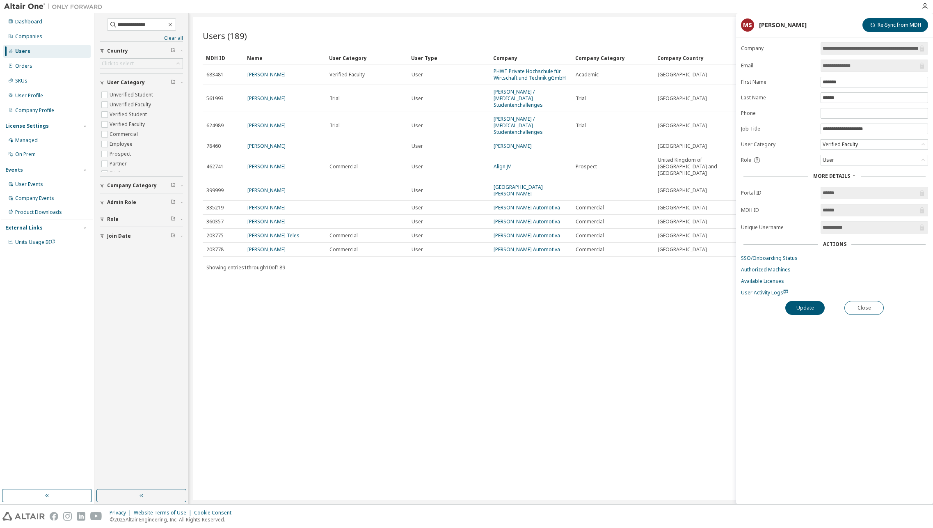
click at [610, 333] on div "Users (189) Import From CSV Export To CSV Clear Load Save Save As Field Operato…" at bounding box center [561, 258] width 736 height 482
click at [762, 310] on button "Close" at bounding box center [863, 308] width 39 height 14
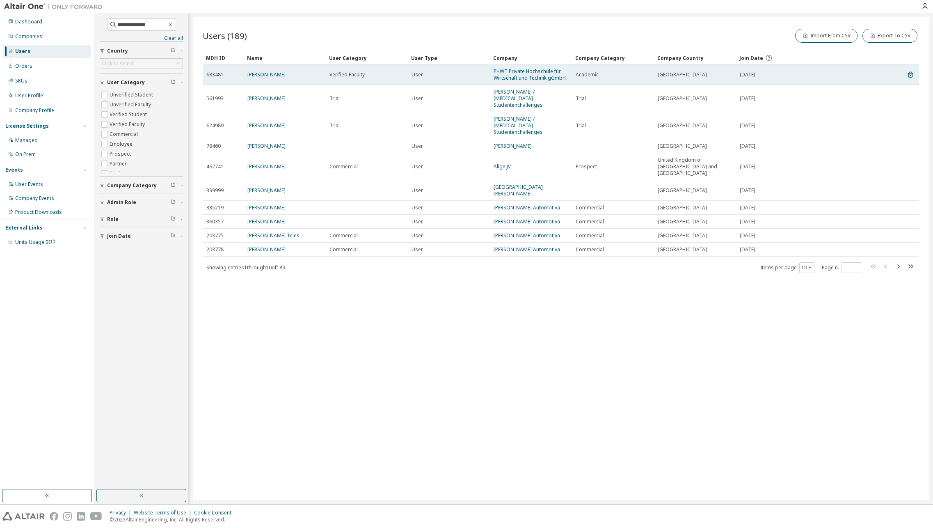
drag, startPoint x: 737, startPoint y: 75, endPoint x: 825, endPoint y: 73, distance: 88.6
click at [762, 73] on td "[DATE]" at bounding box center [799, 74] width 126 height 21
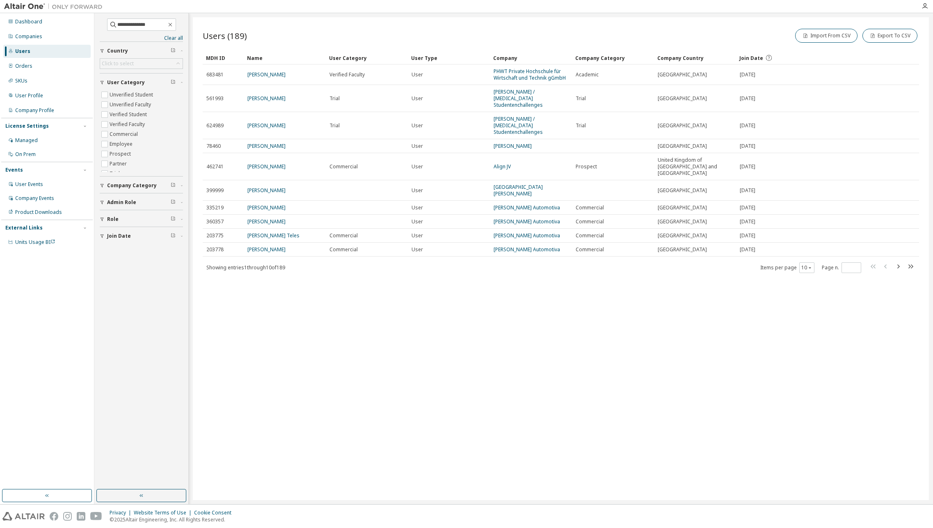
click at [126, 183] on span "Company Category" at bounding box center [132, 185] width 50 height 7
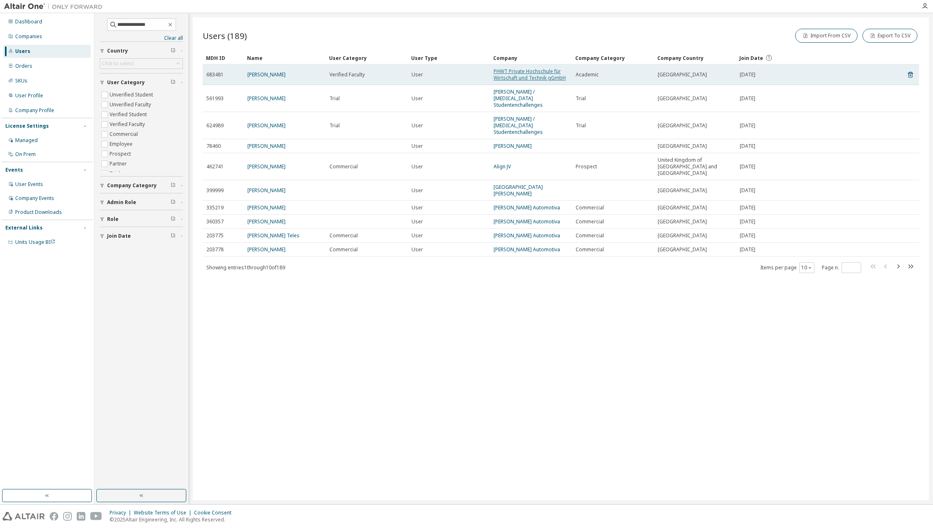
click at [534, 75] on link "PHWT Private Hochschule für Wirtschaft und Technik gGmbH" at bounding box center [530, 75] width 72 height 14
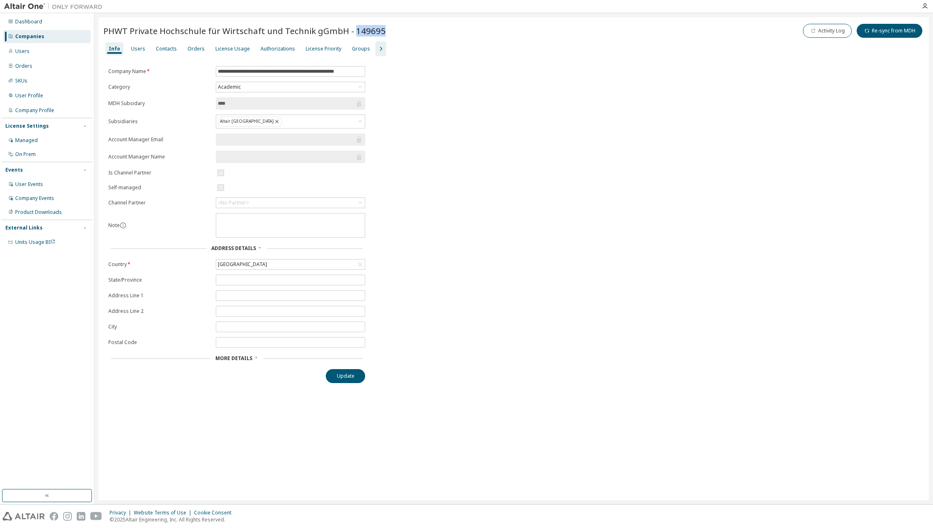
drag, startPoint x: 350, startPoint y: 29, endPoint x: 391, endPoint y: 31, distance: 41.1
click at [391, 31] on div "PHWT Private Hochschule für Wirtschaft und Technik gGmbH - 149695 Activity Log …" at bounding box center [513, 30] width 821 height 17
click at [380, 48] on icon "button" at bounding box center [381, 49] width 2 height 4
click at [29, 34] on div "Companies" at bounding box center [29, 36] width 29 height 7
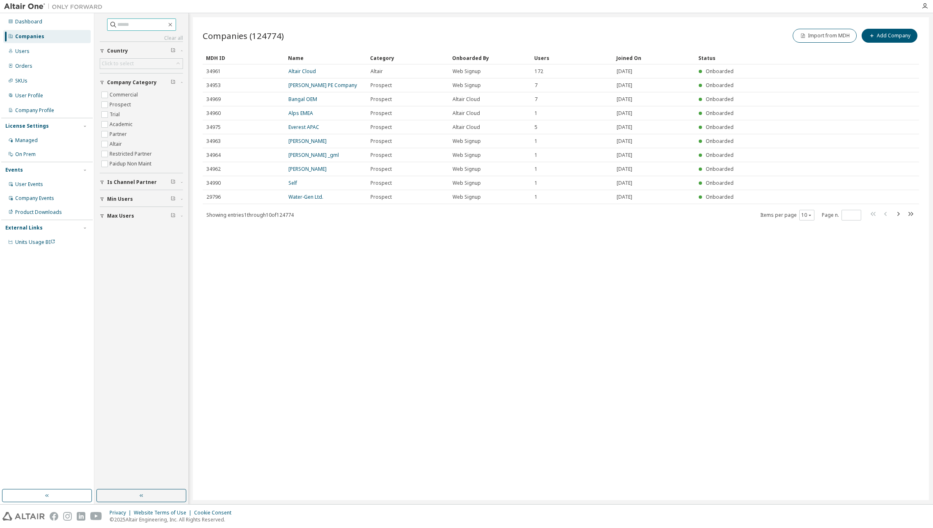
click at [157, 24] on input "text" at bounding box center [141, 25] width 49 height 8
type input "****"
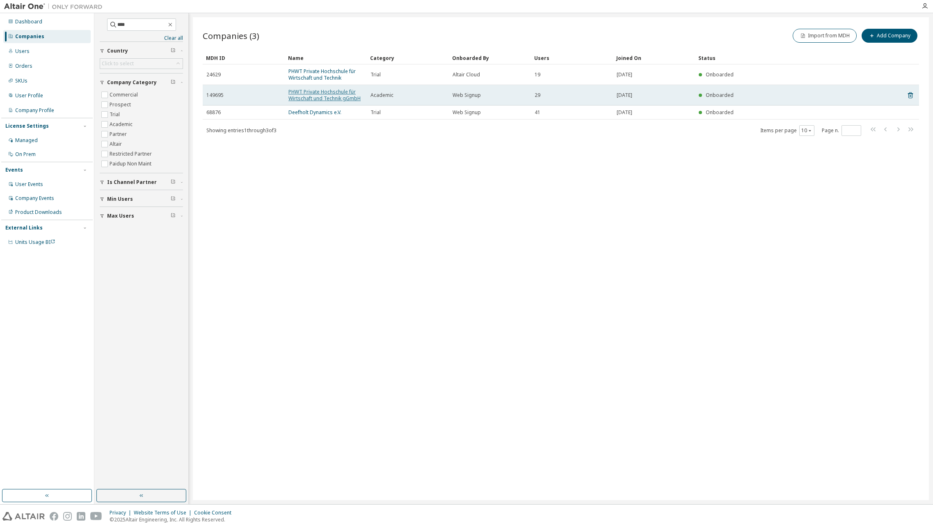
click at [328, 94] on link "PHWT Private Hochschule für Wirtschaft und Technik gGmbH" at bounding box center [324, 95] width 72 height 14
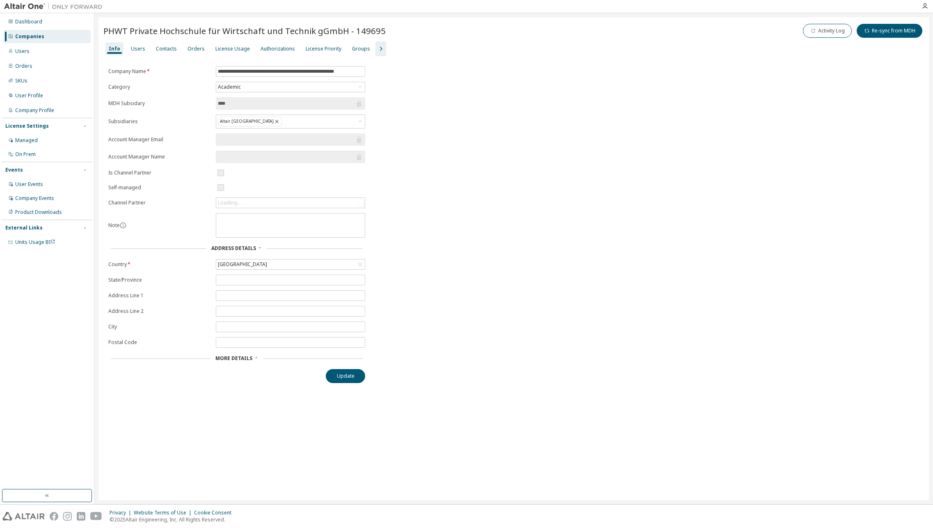
click at [376, 46] on icon "button" at bounding box center [381, 49] width 10 height 10
click at [227, 49] on div "License Usage" at bounding box center [232, 49] width 34 height 7
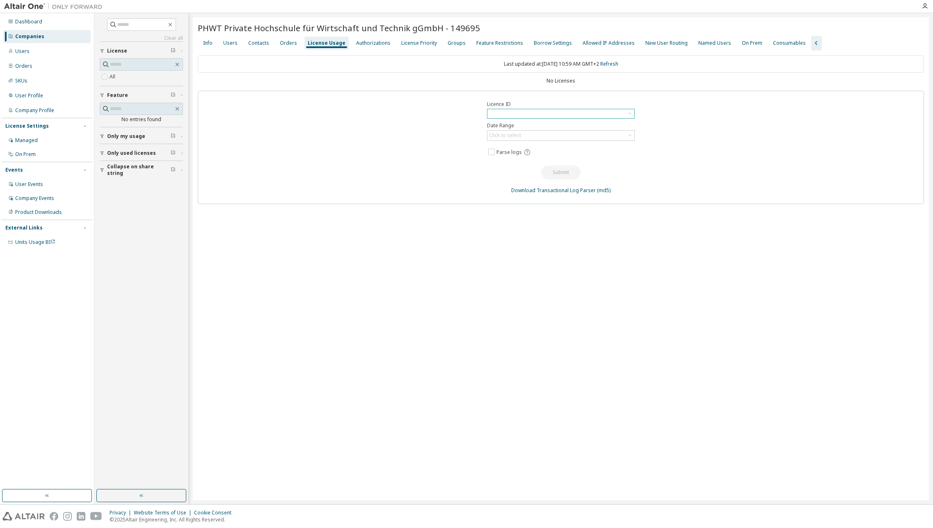
click at [536, 116] on div at bounding box center [560, 113] width 147 height 9
click at [536, 114] on div at bounding box center [560, 113] width 147 height 9
click at [33, 33] on div "Companies" at bounding box center [29, 36] width 29 height 7
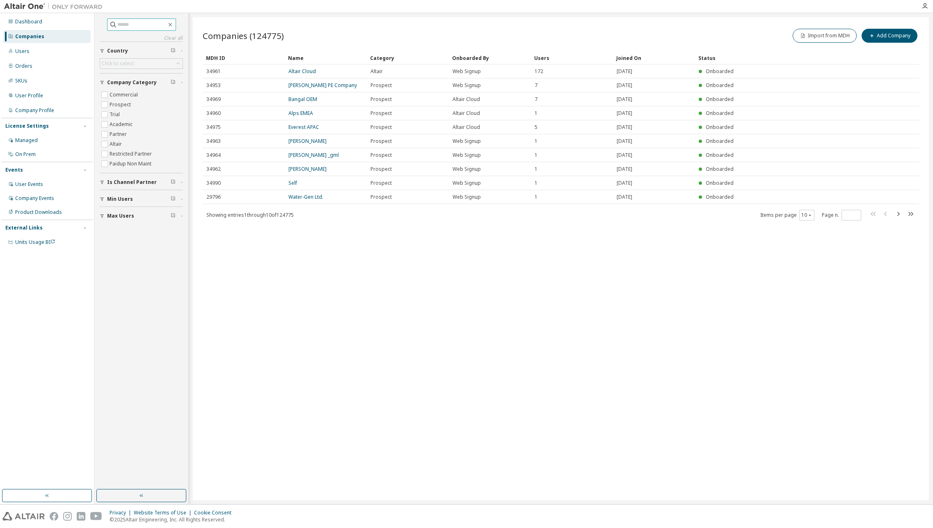
click at [137, 27] on input "text" at bounding box center [141, 25] width 49 height 8
type input "*"
type input "****"
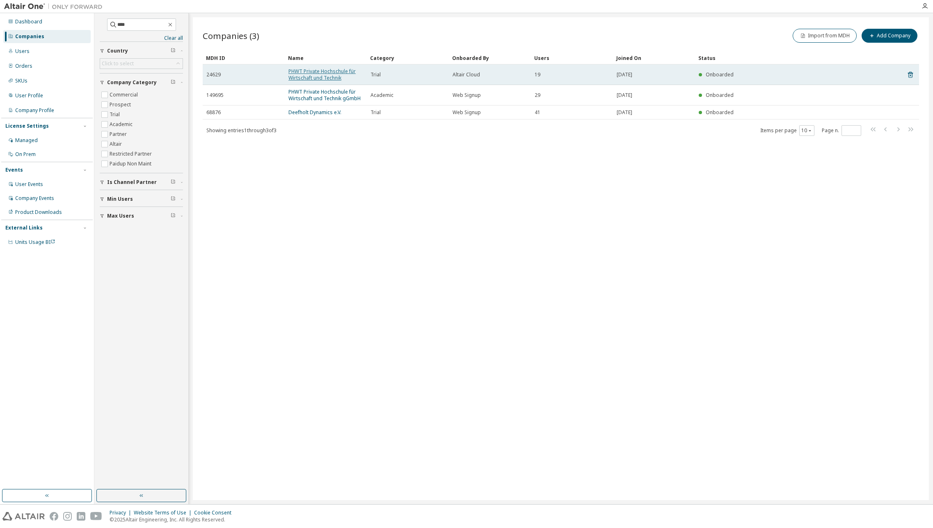
click at [316, 74] on link "PHWT Private Hochschule für Wirtschaft und Technik" at bounding box center [321, 75] width 67 height 14
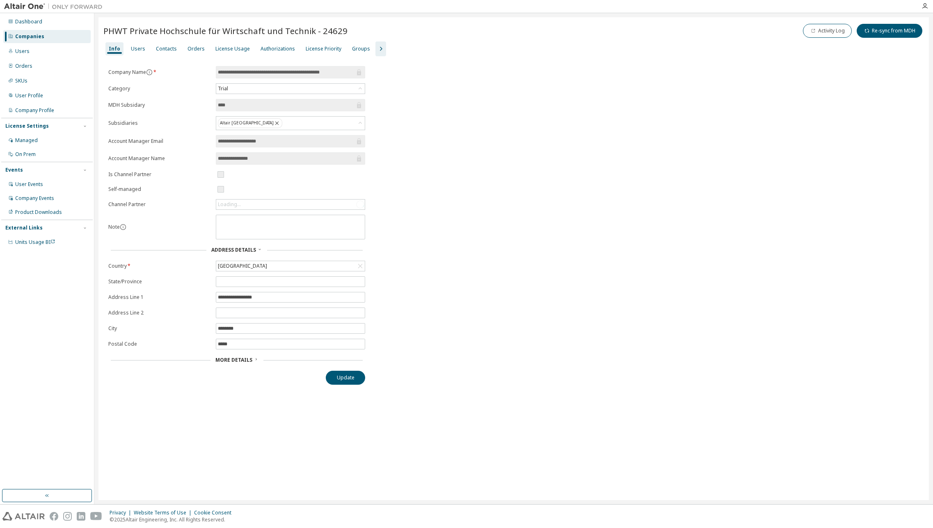
click at [377, 46] on button "button" at bounding box center [380, 48] width 11 height 15
click at [356, 48] on div "Groups" at bounding box center [361, 49] width 18 height 7
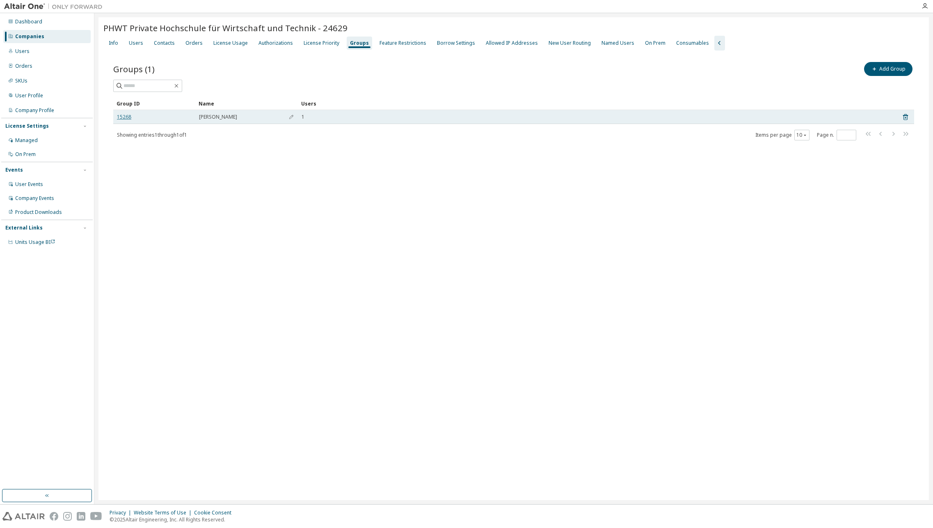
click at [123, 114] on link "15268" at bounding box center [124, 117] width 14 height 7
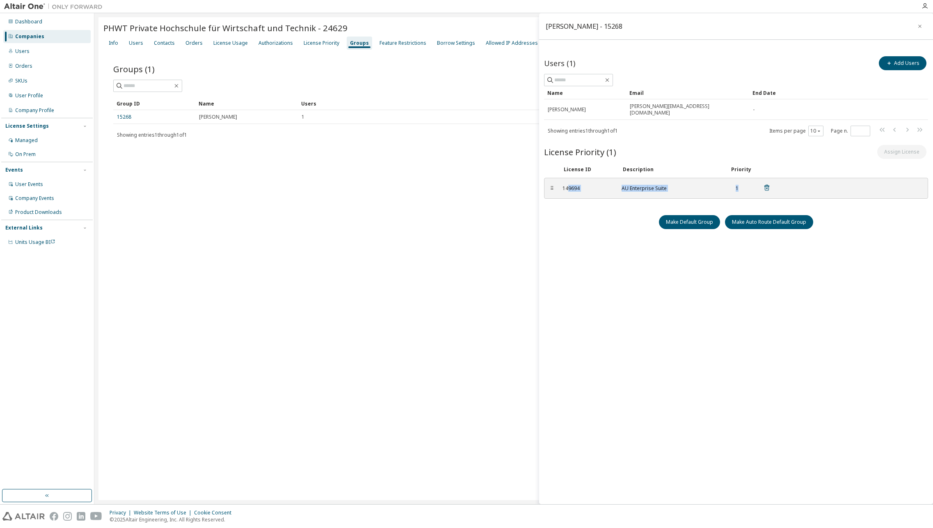
drag, startPoint x: 568, startPoint y: 182, endPoint x: 754, endPoint y: 178, distance: 185.9
click at [754, 181] on div "149694 AU Enterprise Suite 1" at bounding box center [667, 188] width 218 height 14
drag, startPoint x: 318, startPoint y: 27, endPoint x: 367, endPoint y: 24, distance: 48.9
click at [367, 24] on div "PHWT Private Hochschule für Wirtschaft und Technik - 24629" at bounding box center [513, 27] width 821 height 11
drag, startPoint x: 123, startPoint y: 32, endPoint x: 372, endPoint y: 28, distance: 248.2
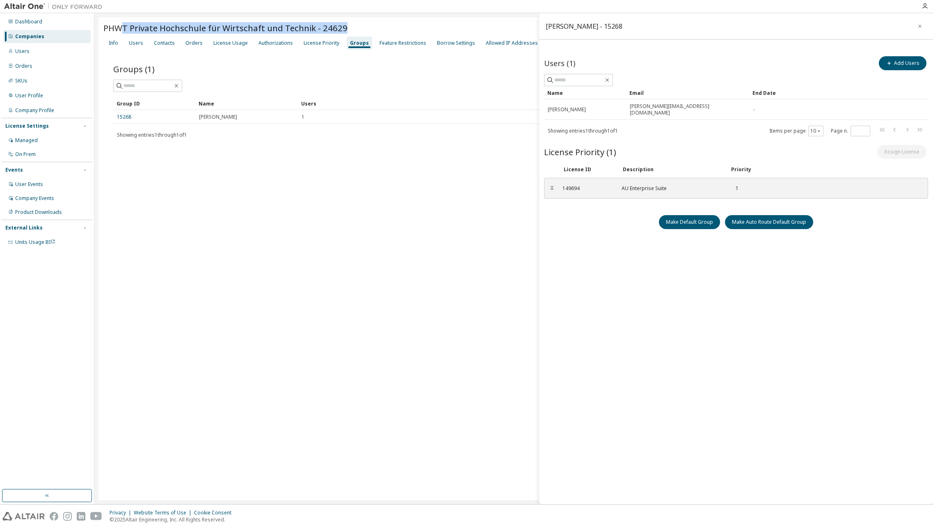
click at [372, 28] on div "PHWT Private Hochschule für Wirtschaft und Technik - 24629" at bounding box center [513, 27] width 821 height 11
drag, startPoint x: 554, startPoint y: 181, endPoint x: 794, endPoint y: 182, distance: 239.6
click at [762, 182] on div "⠿ 149694 AU Enterprise Suite 1" at bounding box center [736, 188] width 384 height 21
click at [508, 222] on div "PHWT Private Hochschule für Wirtschaft und Technik - 24629 Clear Load Save Save…" at bounding box center [513, 258] width 830 height 482
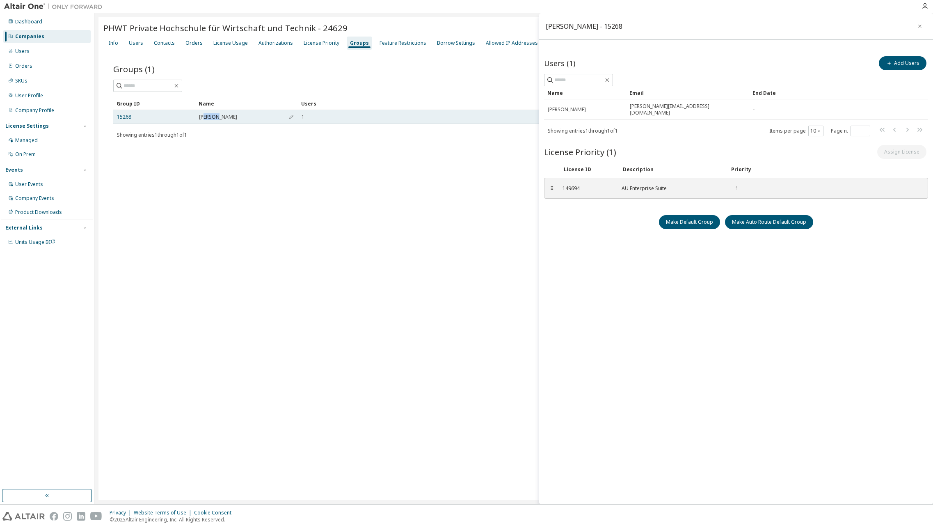
drag, startPoint x: 205, startPoint y: 116, endPoint x: 221, endPoint y: 115, distance: 16.0
click at [221, 115] on div "[PERSON_NAME]" at bounding box center [246, 117] width 95 height 7
drag, startPoint x: 201, startPoint y: 117, endPoint x: 333, endPoint y: 116, distance: 131.7
click at [333, 116] on tr "15268 [PERSON_NAME] 1" at bounding box center [513, 117] width 801 height 14
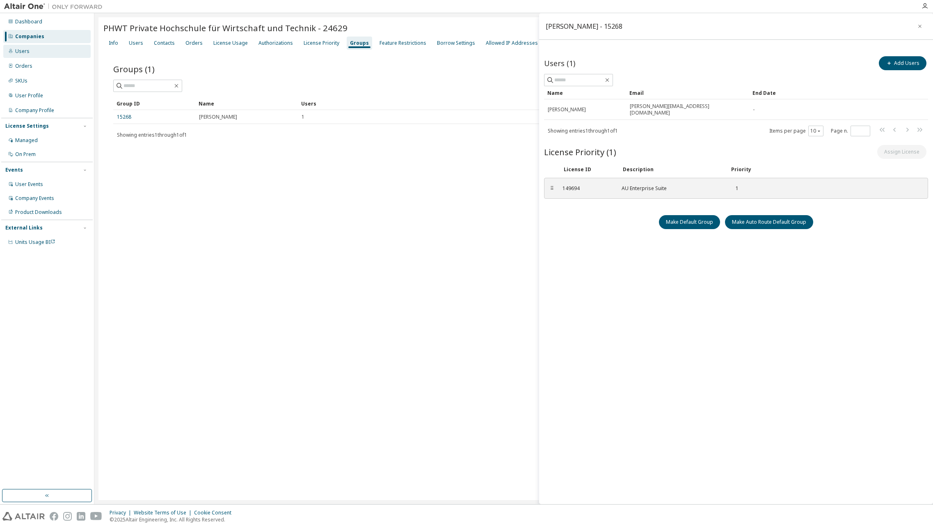
click at [31, 48] on div "Users" at bounding box center [46, 51] width 87 height 13
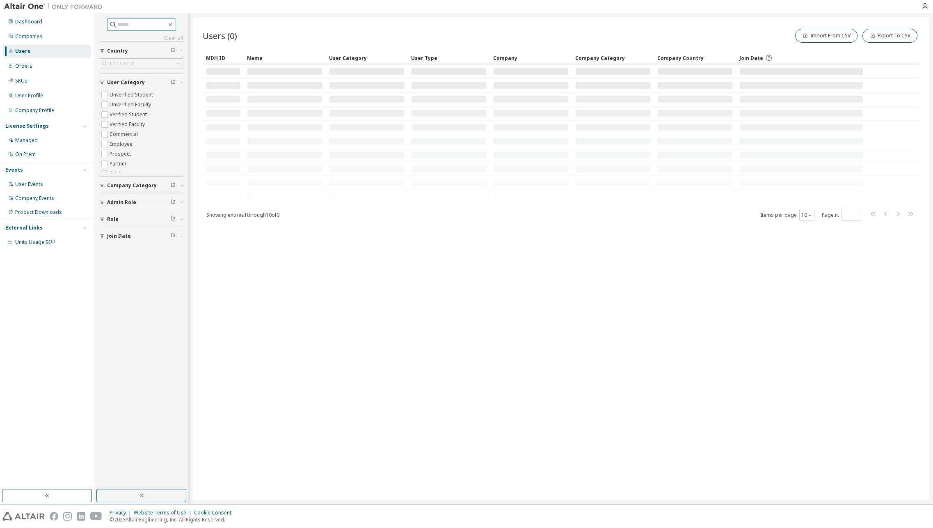
click at [122, 27] on input "text" at bounding box center [141, 25] width 49 height 8
click at [41, 37] on div "Companies" at bounding box center [28, 36] width 27 height 7
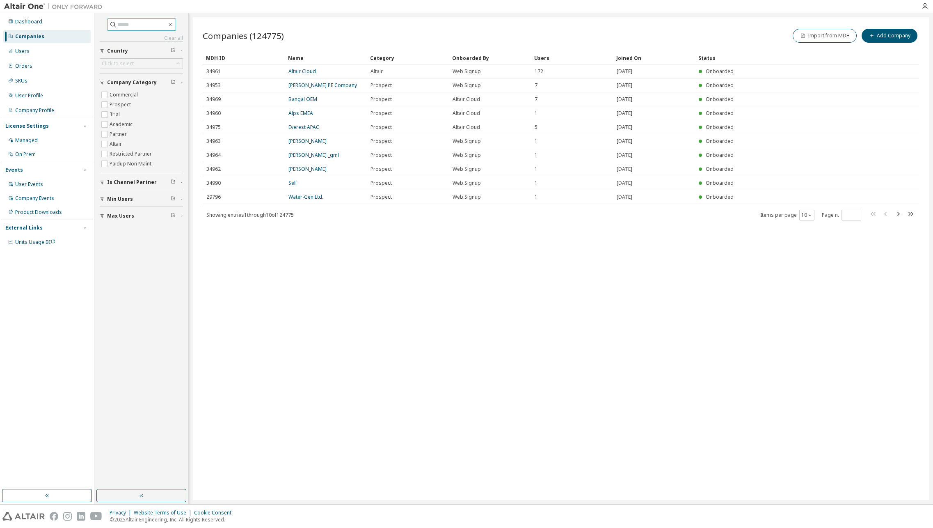
click at [134, 28] on input "text" at bounding box center [141, 25] width 49 height 8
type input "****"
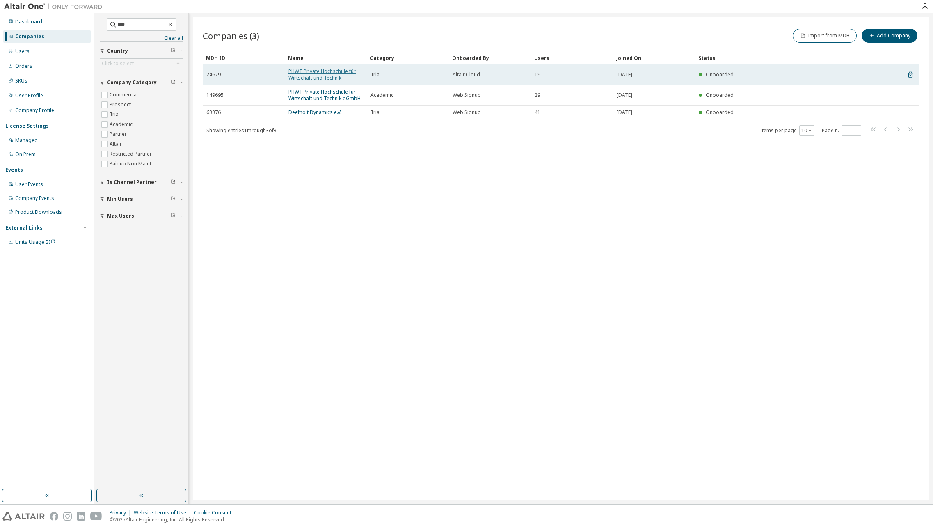
click at [326, 76] on link "PHWT Private Hochschule für Wirtschaft und Technik" at bounding box center [321, 75] width 67 height 14
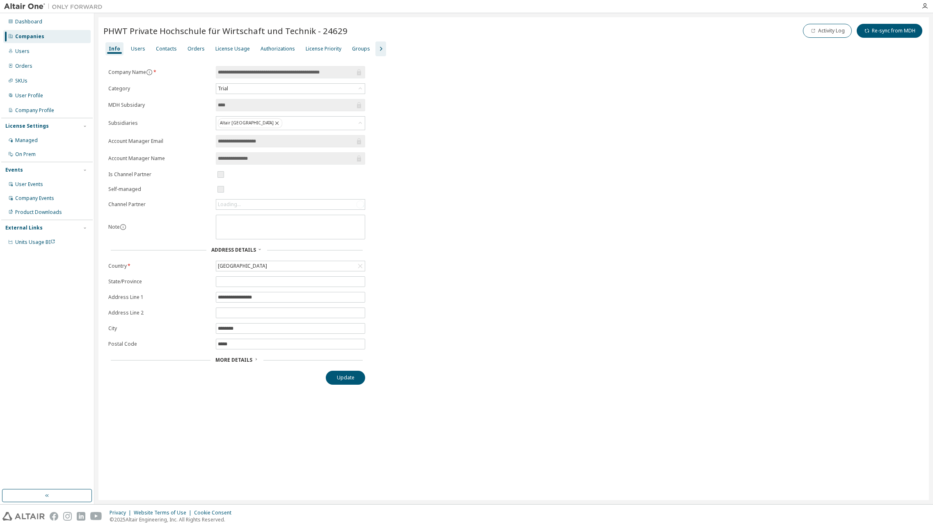
click at [376, 44] on icon "button" at bounding box center [381, 49] width 10 height 10
click at [353, 47] on div "Groups" at bounding box center [361, 49] width 18 height 7
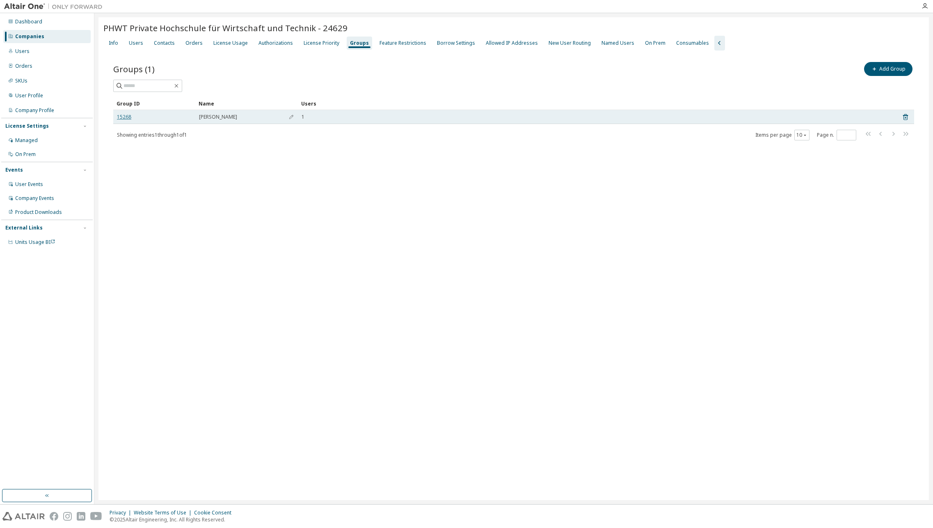
click at [122, 117] on link "15268" at bounding box center [124, 117] width 14 height 7
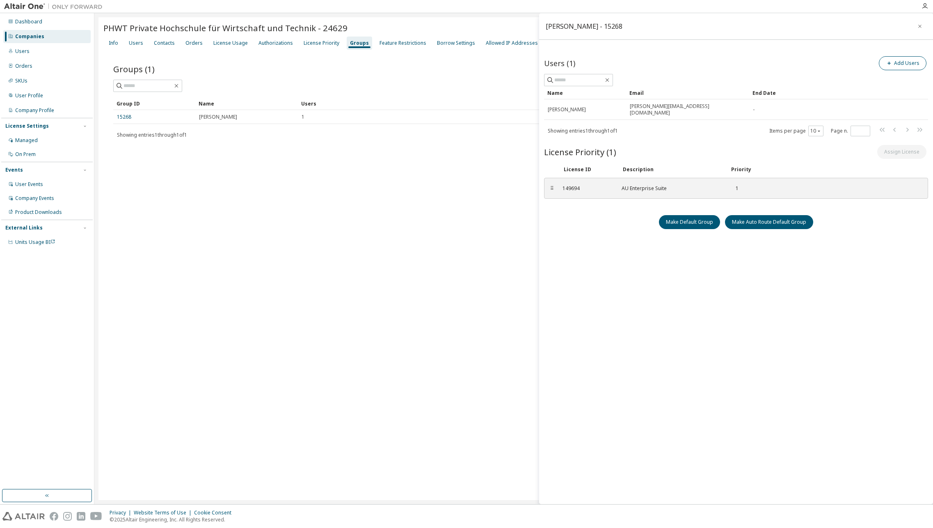
click at [762, 63] on button "Add Users" at bounding box center [903, 63] width 48 height 14
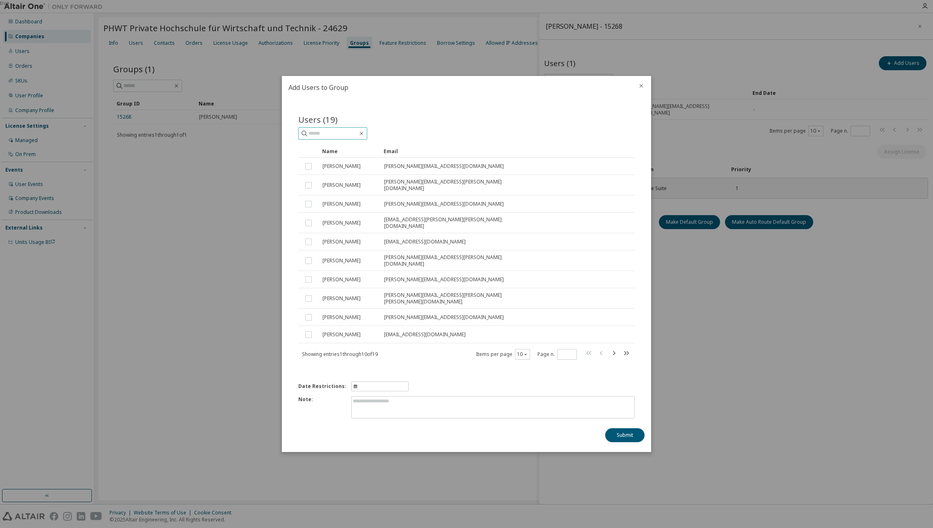
click at [319, 137] on input "text" at bounding box center [333, 133] width 49 height 8
type input "*******"
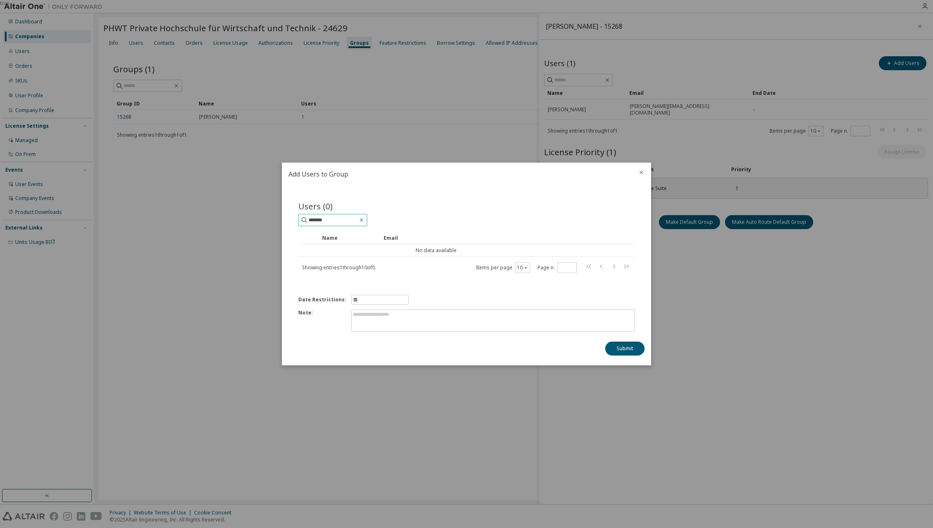
click at [354, 220] on input "*******" at bounding box center [333, 220] width 49 height 8
click at [642, 170] on icon "close" at bounding box center [641, 172] width 7 height 7
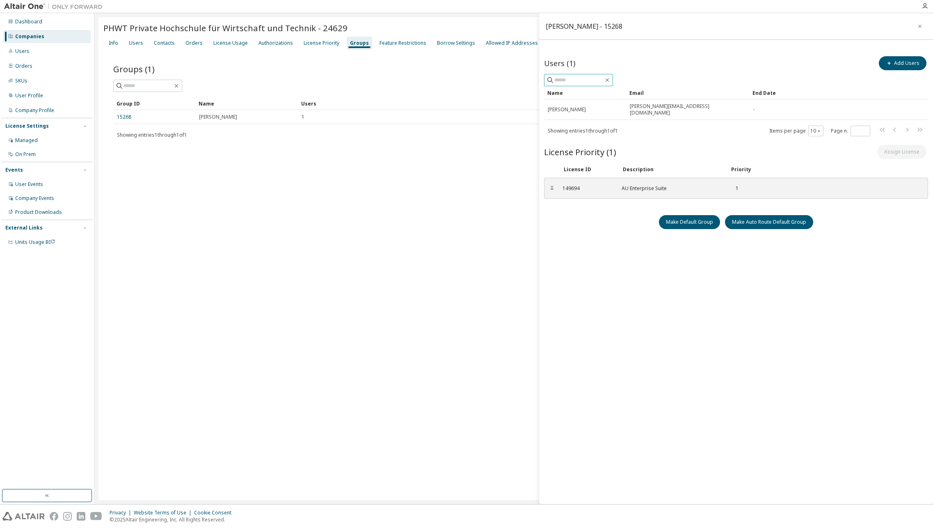
click at [571, 74] on span at bounding box center [578, 80] width 69 height 12
click at [762, 62] on button "Add Users" at bounding box center [903, 63] width 48 height 14
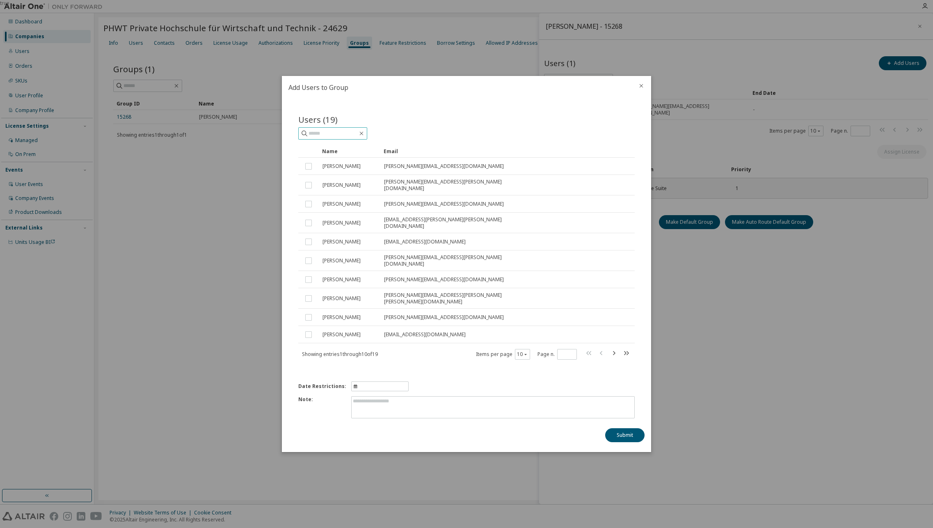
click at [333, 137] on input "text" at bounding box center [333, 133] width 49 height 8
type input "*******"
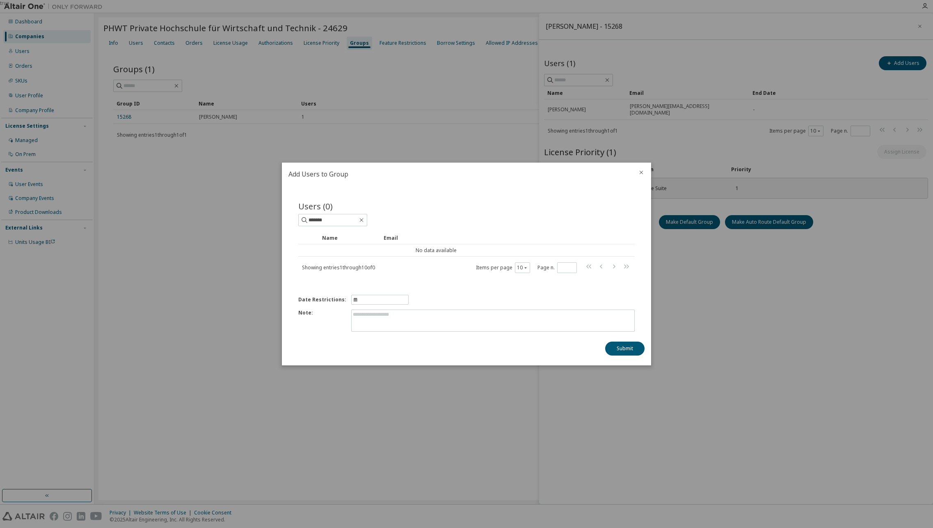
click at [642, 170] on icon "close" at bounding box center [641, 172] width 7 height 7
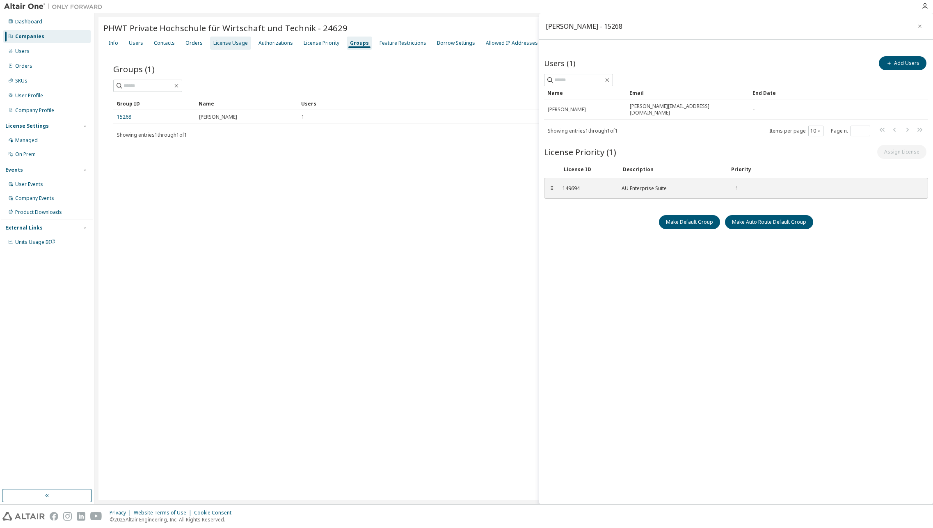
click at [218, 45] on div "License Usage" at bounding box center [230, 43] width 34 height 7
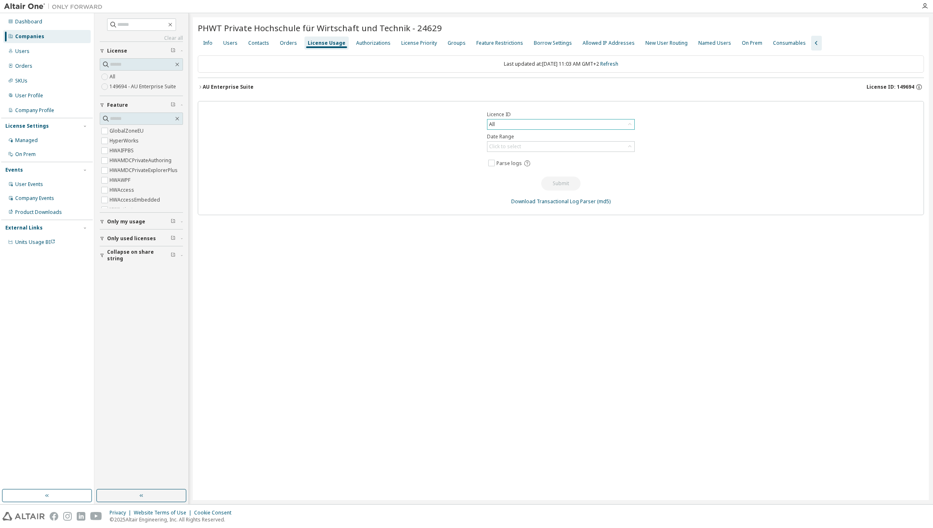
click at [525, 125] on div "All" at bounding box center [560, 124] width 147 height 10
click at [762, 84] on span "License ID: 149694" at bounding box center [890, 87] width 48 height 7
